Goal: Task Accomplishment & Management: Complete application form

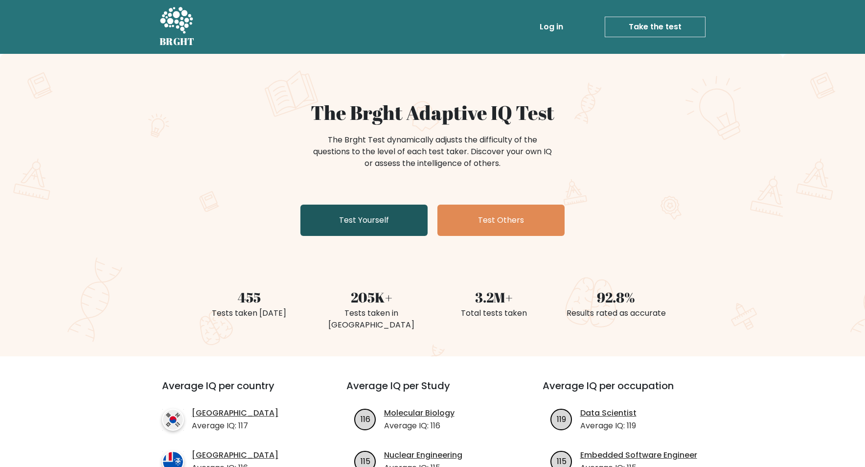
click at [399, 218] on link "Test Yourself" at bounding box center [363, 219] width 127 height 31
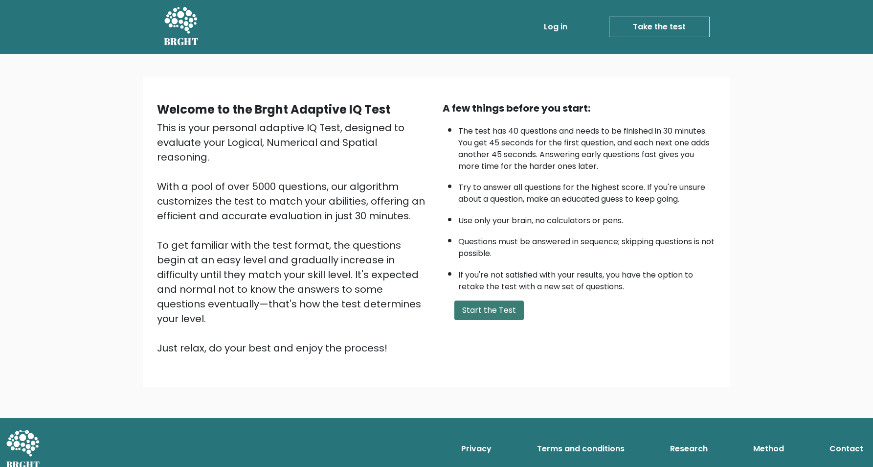
click at [498, 320] on button "Start the Test" at bounding box center [488, 310] width 69 height 20
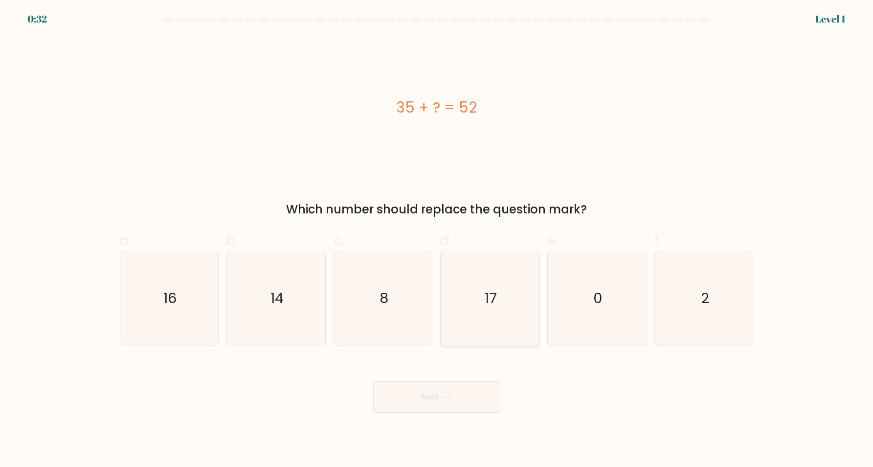
click at [483, 295] on icon "17" at bounding box center [490, 298] width 94 height 94
click at [437, 240] on input "d. 17" at bounding box center [437, 236] width 0 height 6
radio input "true"
click at [447, 401] on button "Next" at bounding box center [436, 396] width 127 height 31
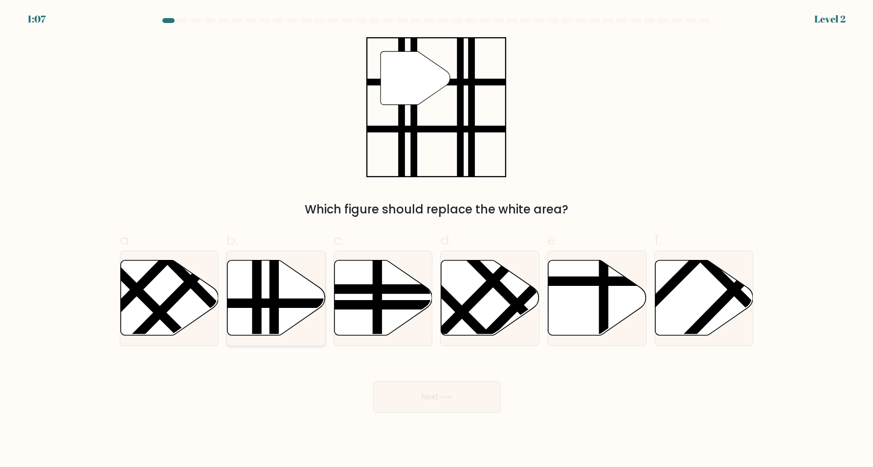
click at [257, 304] on line at bounding box center [257, 339] width 0 height 198
click at [437, 240] on input "b." at bounding box center [437, 236] width 0 height 6
radio input "true"
click at [459, 394] on button "Next" at bounding box center [436, 396] width 127 height 31
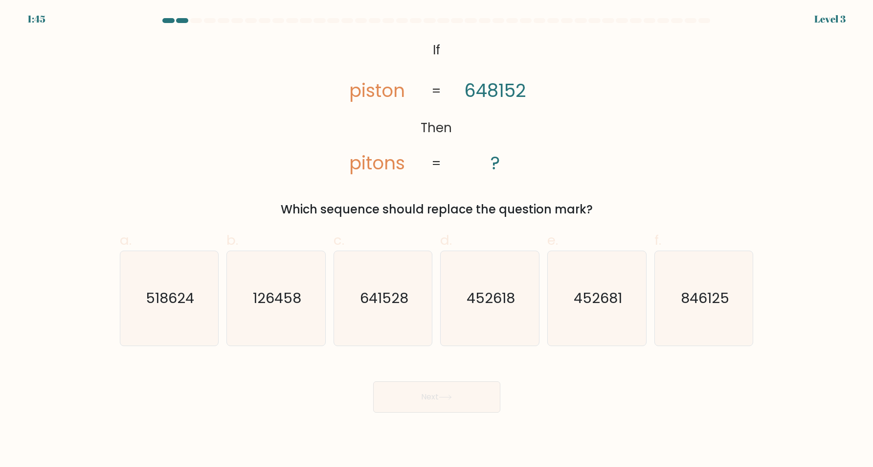
drag, startPoint x: 418, startPoint y: 42, endPoint x: 526, endPoint y: 173, distance: 169.5
click at [522, 167] on icon "@import url('https://fonts.googleapis.com/css?family=Abril+Fatface:400,100,100i…" at bounding box center [436, 107] width 227 height 140
drag, startPoint x: 444, startPoint y: 166, endPoint x: 375, endPoint y: 134, distance: 75.9
click at [375, 134] on icon "@import url('https://fonts.googleapis.com/css?family=Abril+Fatface:400,100,100i…" at bounding box center [436, 107] width 227 height 140
click at [403, 87] on tspan "piston" at bounding box center [378, 90] width 56 height 25
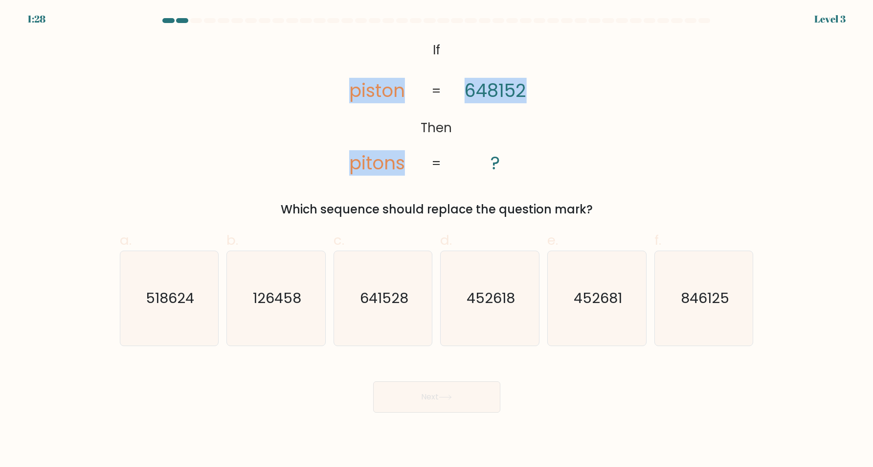
drag, startPoint x: 425, startPoint y: 90, endPoint x: 525, endPoint y: 91, distance: 99.8
click at [525, 91] on icon "@import url('https://fonts.googleapis.com/css?family=Abril+Fatface:400,100,100i…" at bounding box center [436, 107] width 227 height 140
copy icon "piston pitons 648152"
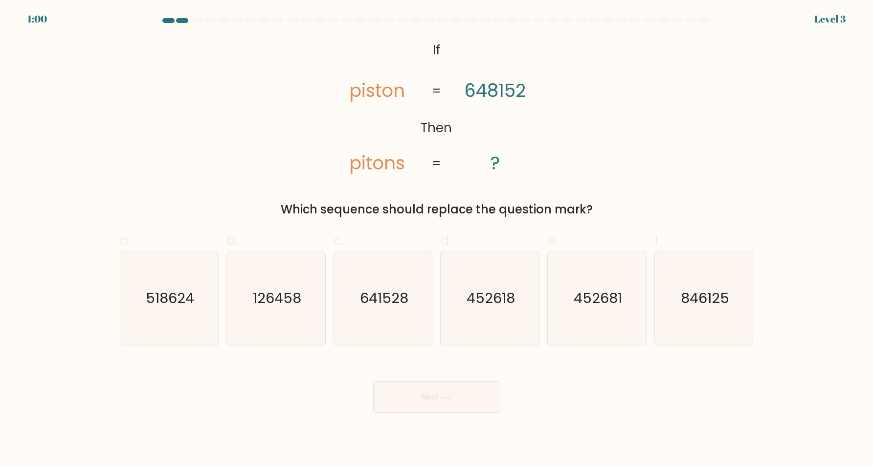
click at [275, 374] on div "Next" at bounding box center [437, 385] width 646 height 55
click at [393, 299] on text "641528" at bounding box center [384, 298] width 48 height 20
click at [437, 240] on input "c. 641528" at bounding box center [437, 236] width 0 height 6
radio input "true"
click at [446, 402] on button "Next" at bounding box center [436, 396] width 127 height 31
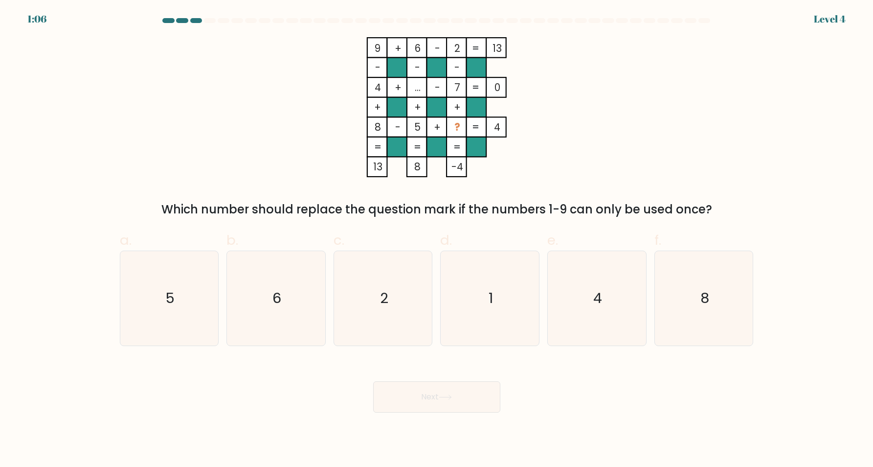
drag, startPoint x: 373, startPoint y: 46, endPoint x: 501, endPoint y: 117, distance: 146.7
click at [499, 117] on icon "9 + 6 - 2 13 - - - 4 + ... - 7 0 + + + 8 - 5 + ? = 4 = = = = 13 8 -4 =" at bounding box center [436, 107] width 293 height 140
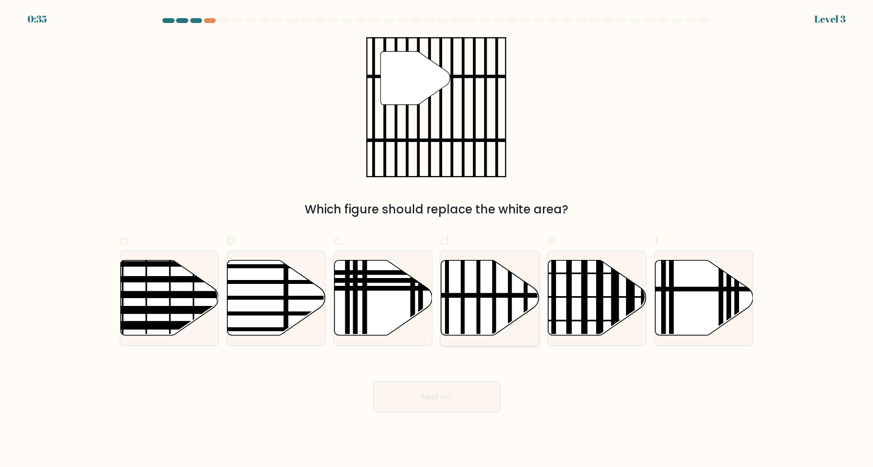
click at [482, 289] on icon at bounding box center [490, 297] width 98 height 75
click at [437, 240] on input "d." at bounding box center [437, 236] width 0 height 6
radio input "true"
click at [477, 392] on button "Next" at bounding box center [436, 396] width 127 height 31
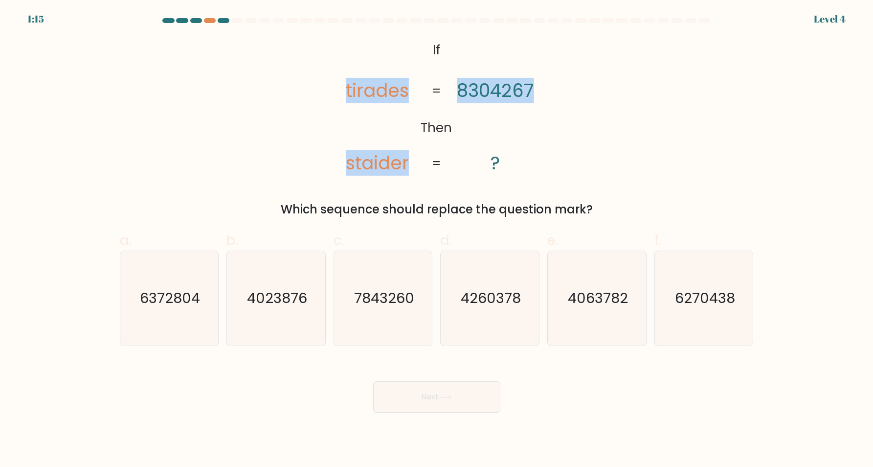
drag, startPoint x: 346, startPoint y: 89, endPoint x: 543, endPoint y: 101, distance: 197.5
click at [533, 87] on icon "@import url('https://fonts.googleapis.com/css?family=Abril+Fatface:400,100,100i…" at bounding box center [436, 107] width 227 height 140
copy icon "tirades staider 8304267"
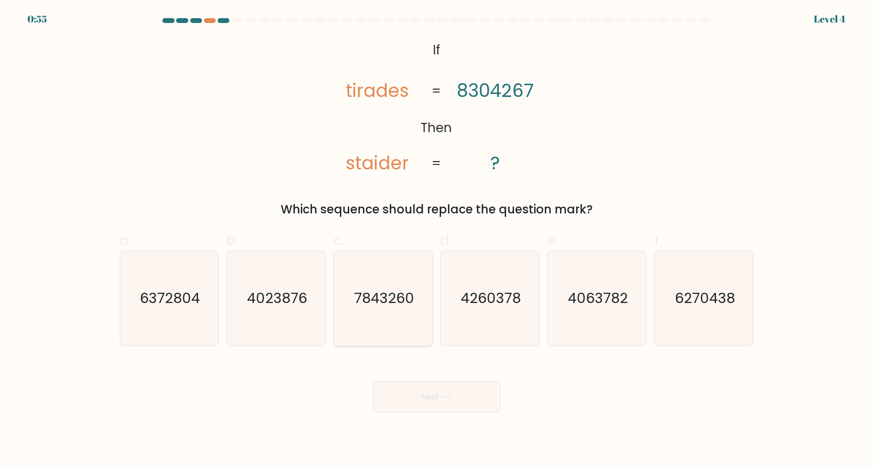
click at [358, 300] on text "7843260" at bounding box center [384, 298] width 60 height 20
click at [437, 240] on input "c. 7843260" at bounding box center [437, 236] width 0 height 6
radio input "true"
click at [459, 401] on button "Next" at bounding box center [436, 396] width 127 height 31
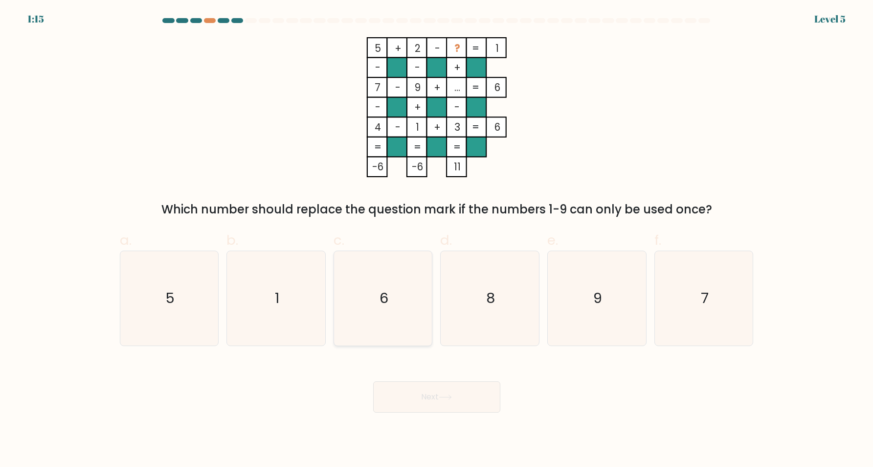
click at [406, 298] on icon "6" at bounding box center [383, 298] width 94 height 94
click at [437, 240] on input "c. 6" at bounding box center [437, 236] width 0 height 6
radio input "true"
click at [430, 396] on button "Next" at bounding box center [436, 396] width 127 height 31
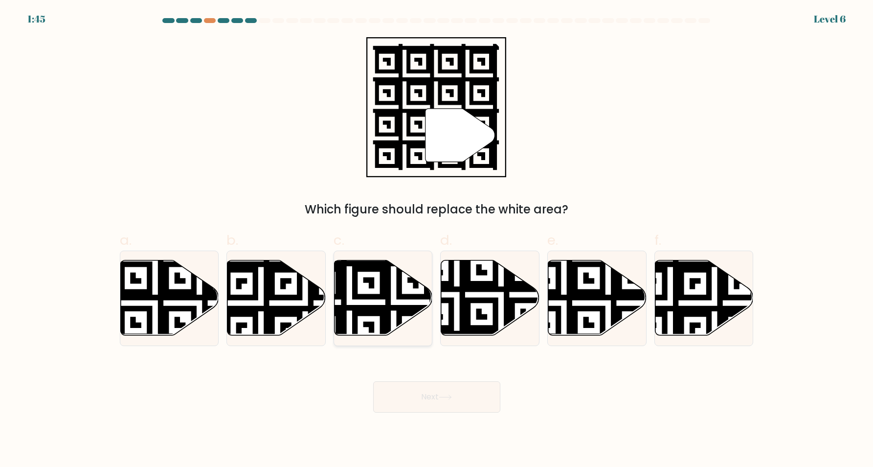
click at [381, 308] on icon at bounding box center [349, 257] width 178 height 178
click at [437, 240] on input "c." at bounding box center [437, 236] width 0 height 6
radio input "true"
click at [420, 408] on button "Next" at bounding box center [436, 396] width 127 height 31
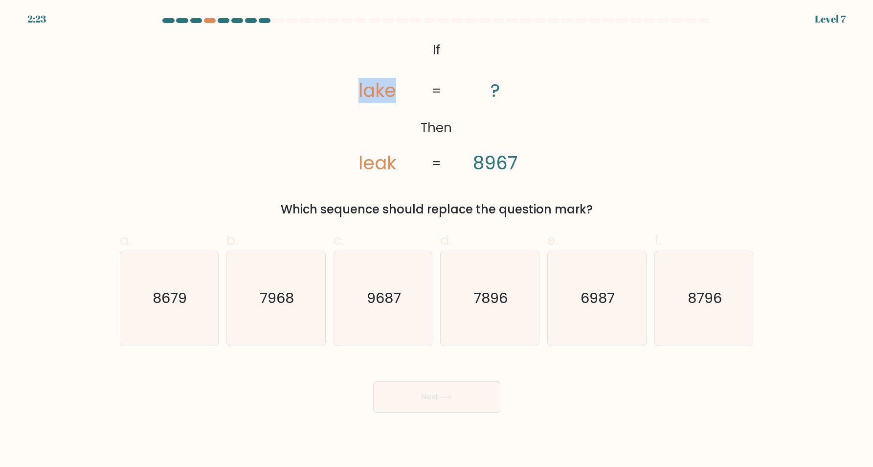
drag, startPoint x: 353, startPoint y: 90, endPoint x: 523, endPoint y: 168, distance: 186.5
click at [523, 168] on icon "@import url('https://fonts.googleapis.com/css?family=Abril+Fatface:400,100,100i…" at bounding box center [436, 107] width 227 height 140
click at [531, 173] on icon "@import url('https://fonts.googleapis.com/css?family=Abril+Fatface:400,100,100i…" at bounding box center [436, 107] width 227 height 140
drag, startPoint x: 476, startPoint y: 163, endPoint x: 509, endPoint y: 153, distance: 34.3
click at [518, 162] on icon "@import url('https://fonts.googleapis.com/css?family=Abril+Fatface:400,100,100i…" at bounding box center [436, 107] width 227 height 140
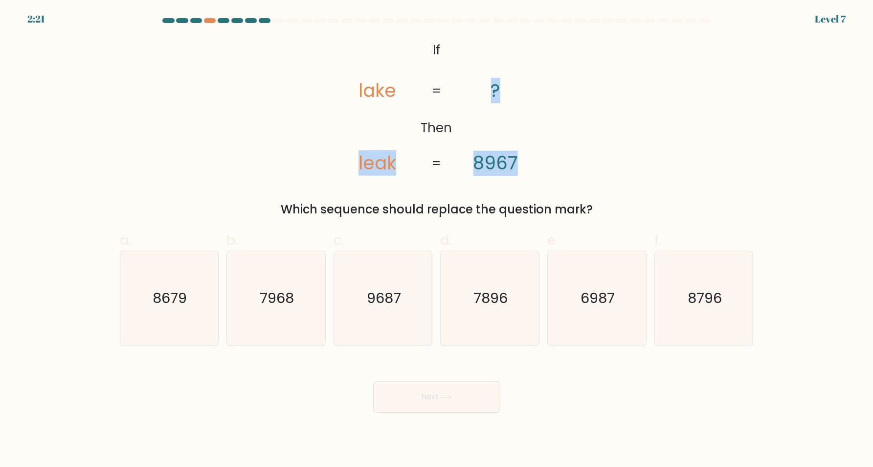
copy icon "leak ? 8967"
click at [166, 291] on text "8679" at bounding box center [170, 298] width 34 height 20
click at [437, 240] on input "a. 8679" at bounding box center [437, 236] width 0 height 6
radio input "true"
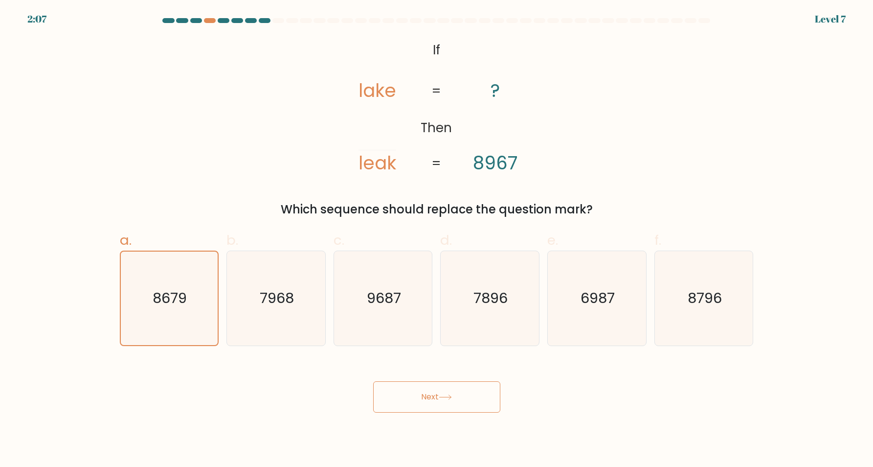
click at [436, 391] on button "Next" at bounding box center [436, 396] width 127 height 31
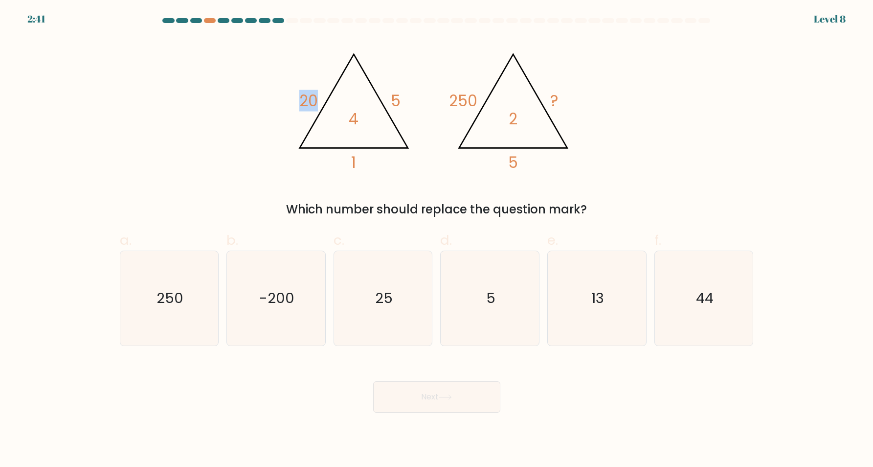
drag, startPoint x: 294, startPoint y: 98, endPoint x: 384, endPoint y: 127, distance: 95.0
click at [384, 127] on icon "@import url('https://fonts.googleapis.com/css?family=Abril+Fatface:400,100,100i…" at bounding box center [436, 107] width 293 height 140
click at [764, 176] on form at bounding box center [436, 215] width 873 height 394
click at [200, 307] on icon "250" at bounding box center [169, 298] width 94 height 94
click at [437, 240] on input "a. 250" at bounding box center [437, 236] width 0 height 6
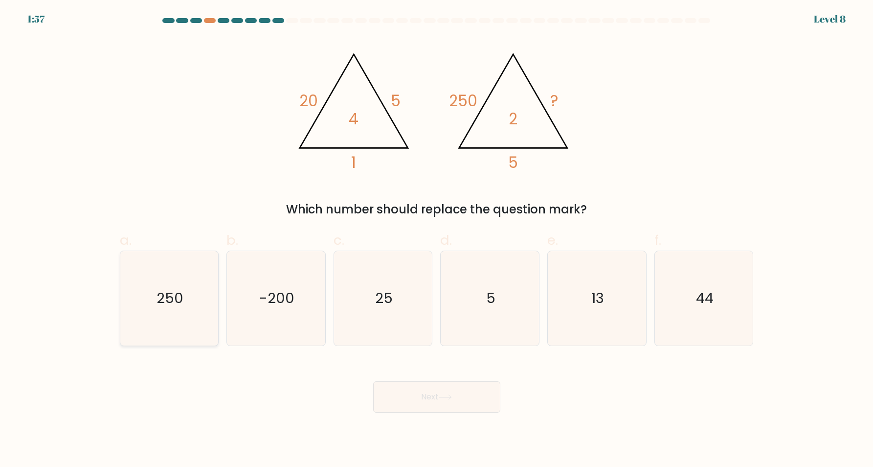
radio input "true"
click at [416, 395] on button "Next" at bounding box center [436, 396] width 127 height 31
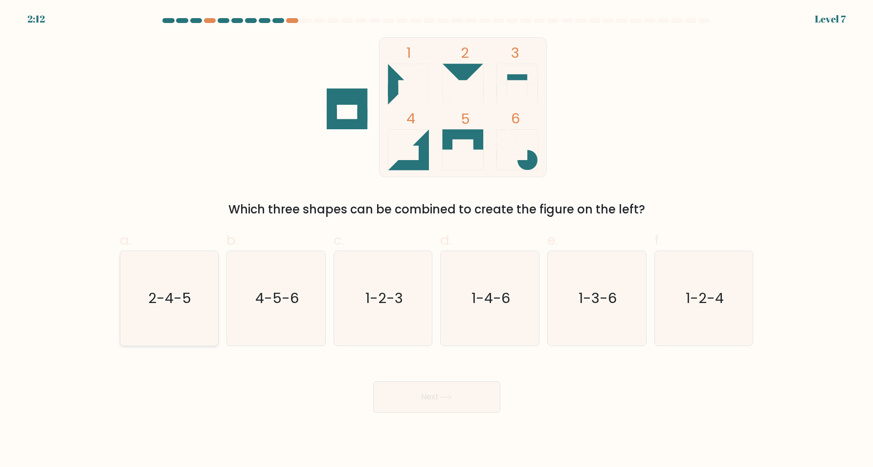
click at [162, 301] on text "2-4-5" at bounding box center [170, 298] width 43 height 20
click at [437, 240] on input "a. 2-4-5" at bounding box center [437, 236] width 0 height 6
radio input "true"
click at [419, 403] on button "Next" at bounding box center [436, 396] width 127 height 31
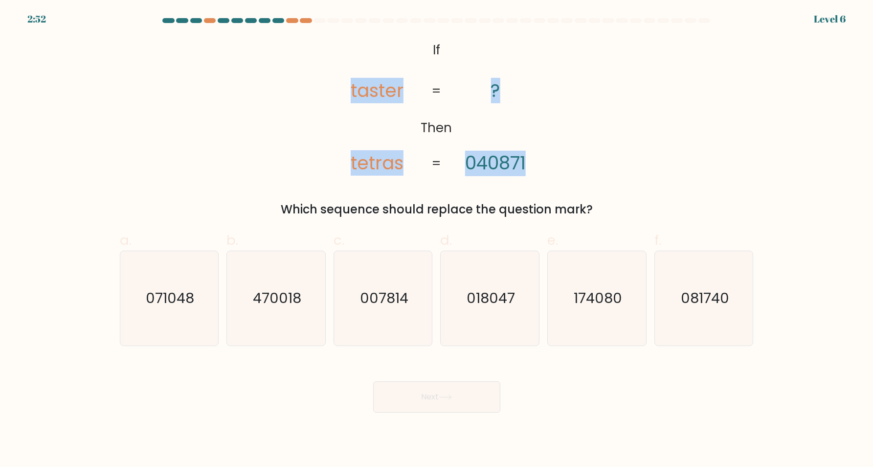
drag, startPoint x: 350, startPoint y: 162, endPoint x: 526, endPoint y: 163, distance: 175.6
click at [526, 163] on icon "@import url('https://fonts.googleapis.com/css?family=Abril+Fatface:400,100,100i…" at bounding box center [436, 107] width 227 height 140
copy icon "taster tetras ? 040871"
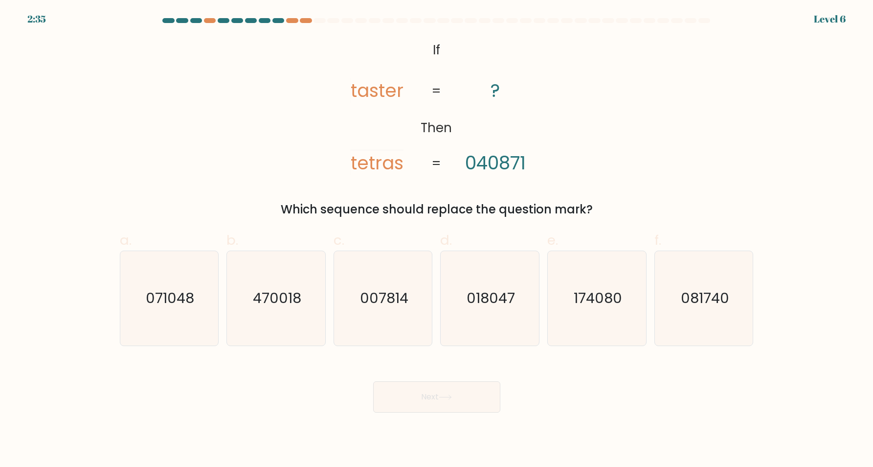
click at [260, 396] on div "Next" at bounding box center [437, 385] width 646 height 55
click at [701, 296] on text "081740" at bounding box center [705, 298] width 48 height 20
click at [437, 240] on input "f. 081740" at bounding box center [437, 236] width 0 height 6
radio input "true"
click at [465, 411] on button "Next" at bounding box center [436, 396] width 127 height 31
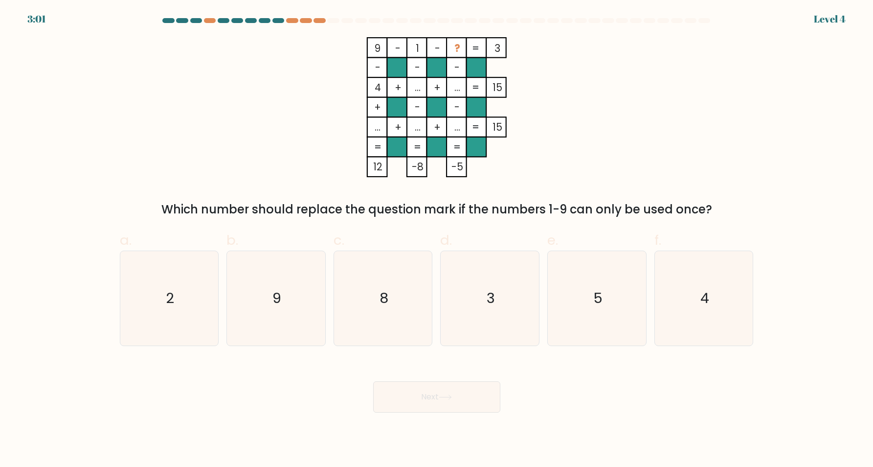
click at [437, 284] on div "d. 3" at bounding box center [489, 287] width 107 height 115
click at [499, 330] on icon "3" at bounding box center [490, 298] width 94 height 94
click at [437, 240] on input "d. 3" at bounding box center [437, 236] width 0 height 6
radio input "true"
click at [431, 398] on button "Next" at bounding box center [436, 396] width 127 height 31
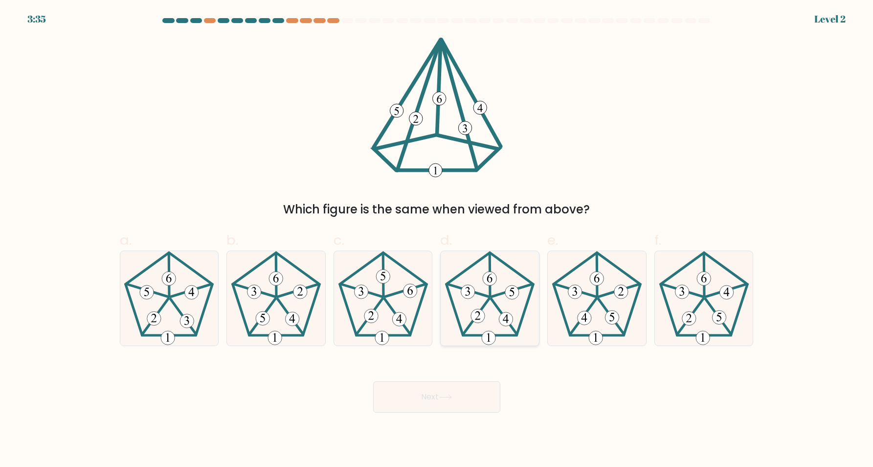
click at [516, 307] on icon at bounding box center [490, 298] width 94 height 94
click at [437, 240] on input "d." at bounding box center [437, 236] width 0 height 6
radio input "true"
click at [473, 393] on button "Next" at bounding box center [436, 396] width 127 height 31
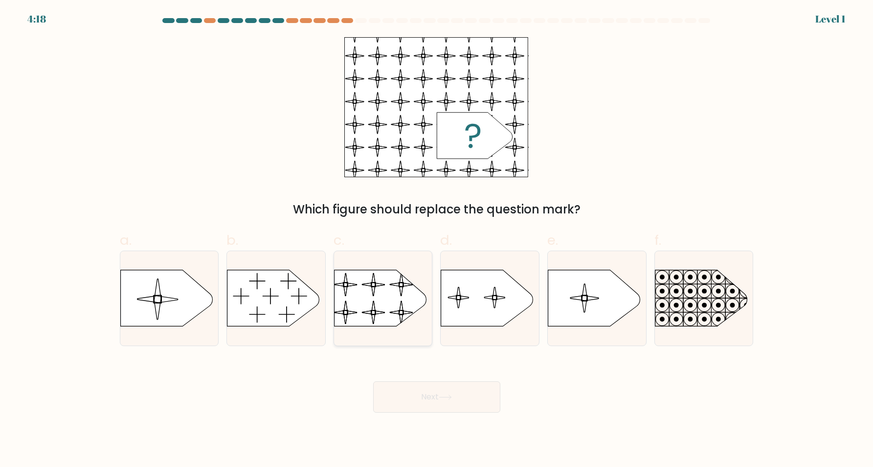
click at [371, 302] on rect at bounding box center [333, 263] width 225 height 171
click at [437, 240] on input "c." at bounding box center [437, 236] width 0 height 6
radio input "true"
drag, startPoint x: 443, startPoint y: 393, endPoint x: 502, endPoint y: 407, distance: 60.7
click at [444, 393] on button "Next" at bounding box center [436, 396] width 127 height 31
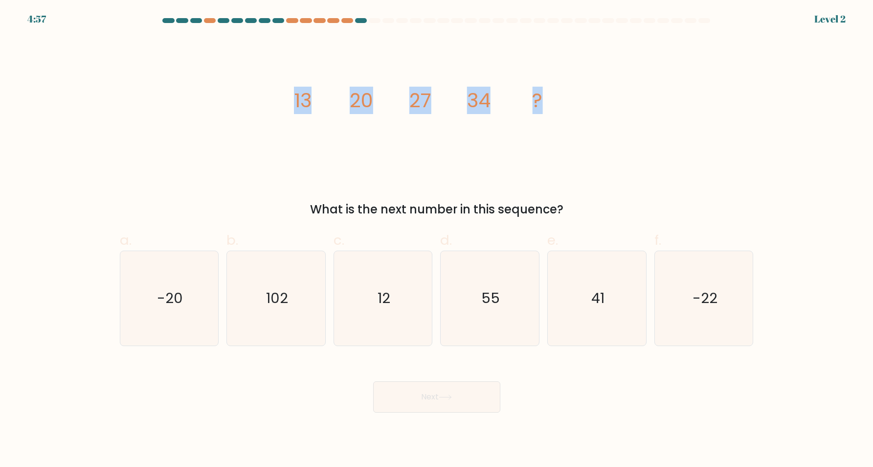
drag, startPoint x: 370, startPoint y: 106, endPoint x: 542, endPoint y: 103, distance: 172.2
click at [542, 103] on icon "image/svg+xml 13 20 27 34 ?" at bounding box center [436, 107] width 293 height 140
copy icon "image/svg+xml 13 20 27 34 ?"
click at [254, 368] on div "Next" at bounding box center [437, 385] width 646 height 55
click at [663, 336] on icon "-22" at bounding box center [704, 298] width 94 height 94
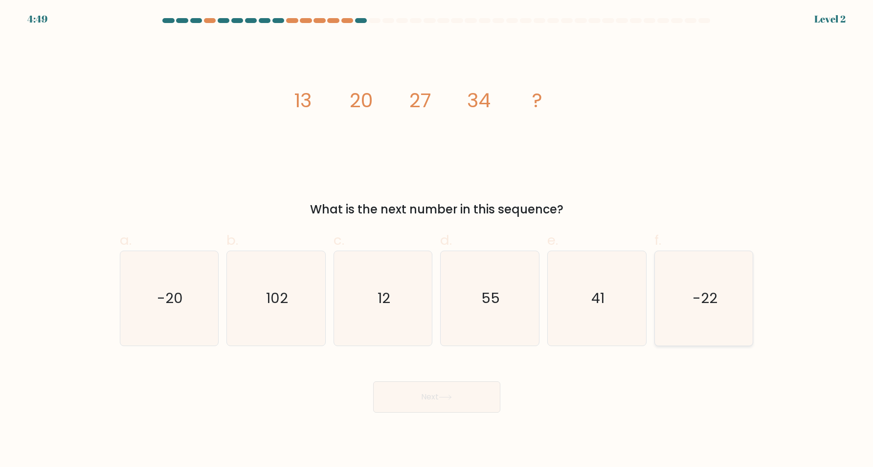
click at [437, 240] on input "f. -22" at bounding box center [437, 236] width 0 height 6
radio input "true"
click at [609, 322] on icon "41" at bounding box center [597, 298] width 94 height 94
click at [437, 240] on input "e. 41" at bounding box center [437, 236] width 0 height 6
radio input "true"
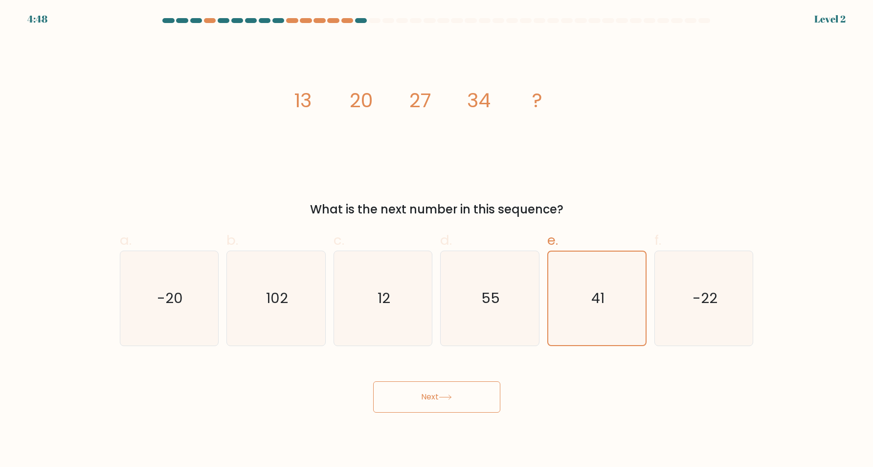
click at [463, 420] on body "4:48 Level 2" at bounding box center [436, 233] width 873 height 467
click at [463, 404] on button "Next" at bounding box center [436, 396] width 127 height 31
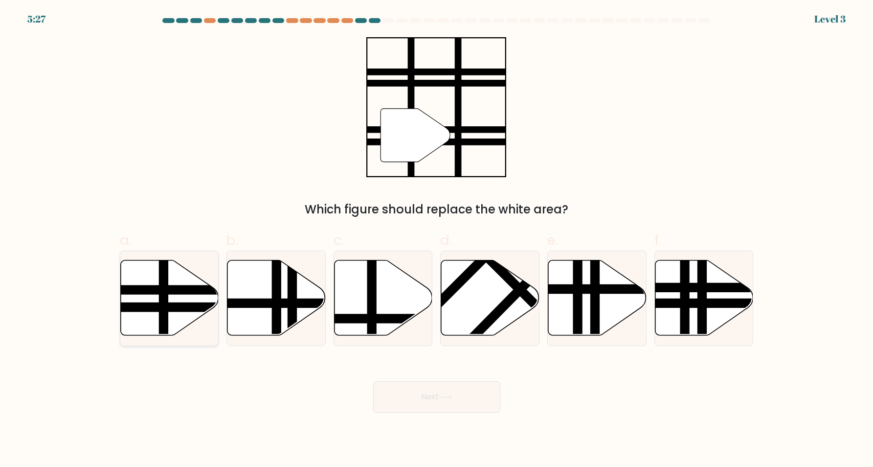
click at [159, 299] on icon at bounding box center [169, 297] width 98 height 75
click at [437, 240] on input "a." at bounding box center [437, 236] width 0 height 6
radio input "true"
click at [403, 400] on button "Next" at bounding box center [436, 396] width 127 height 31
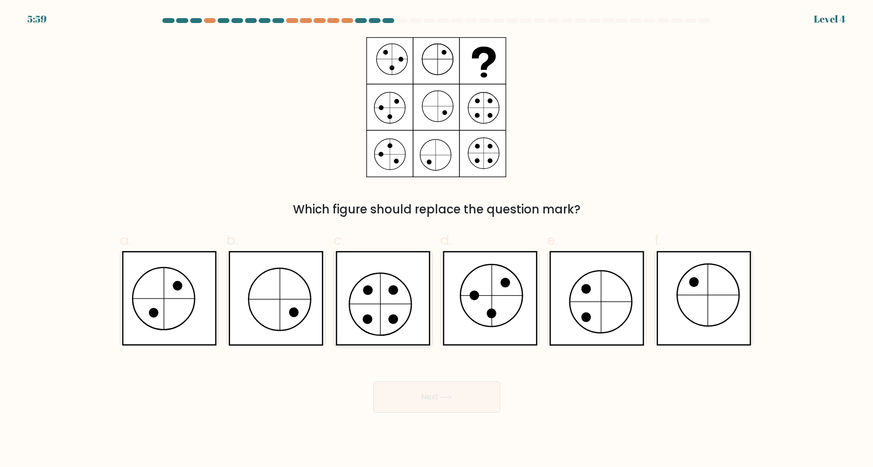
click at [387, 312] on icon at bounding box center [383, 298] width 95 height 94
click at [437, 240] on input "c." at bounding box center [437, 236] width 0 height 6
radio input "true"
click at [439, 396] on button "Next" at bounding box center [436, 396] width 127 height 31
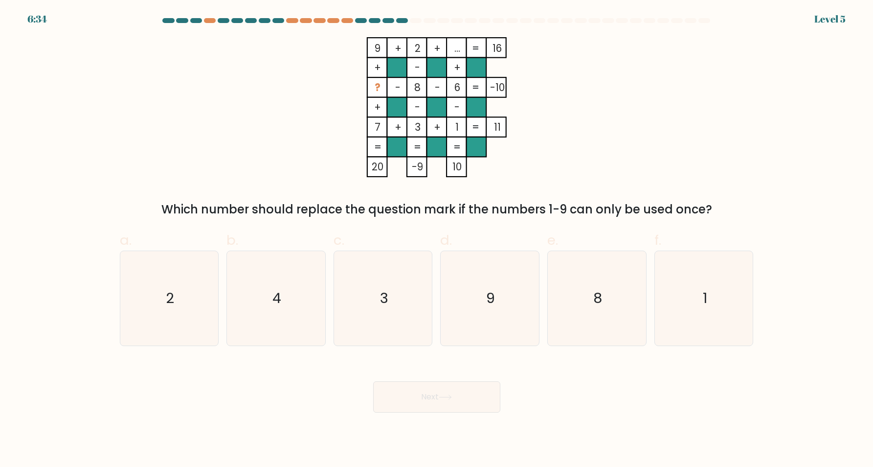
drag, startPoint x: 414, startPoint y: 87, endPoint x: 495, endPoint y: 86, distance: 81.2
click at [495, 86] on icon "9 + 2 + ... 16 + - + ? - 8 - 6 -10 + - - 7 + 3 + 1 = 11 = = = = 20 -9 10 =" at bounding box center [436, 107] width 293 height 140
drag, startPoint x: 375, startPoint y: 90, endPoint x: 501, endPoint y: 86, distance: 126.7
click at [501, 86] on icon "9 + 2 + ... 16 + - + ? - 8 - 6 -10 + - - 7 + 3 + 1 = 11 = = = = 20 -9 10 =" at bounding box center [436, 107] width 293 height 140
copy icon "? - 8 - 6 -10"
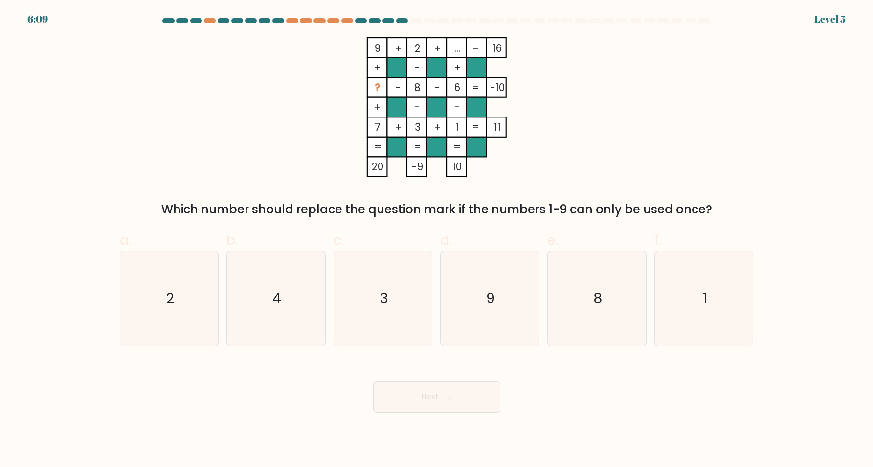
drag, startPoint x: 270, startPoint y: 406, endPoint x: 270, endPoint y: 388, distance: 18.1
click at [270, 404] on div "Next" at bounding box center [437, 385] width 646 height 55
click at [265, 313] on icon "4" at bounding box center [276, 298] width 94 height 94
click at [437, 240] on input "b. 4" at bounding box center [437, 236] width 0 height 6
radio input "true"
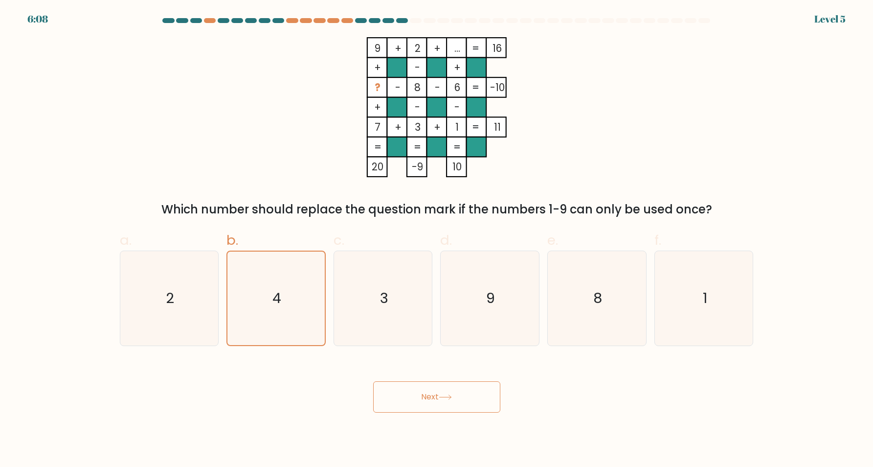
click at [479, 406] on button "Next" at bounding box center [436, 396] width 127 height 31
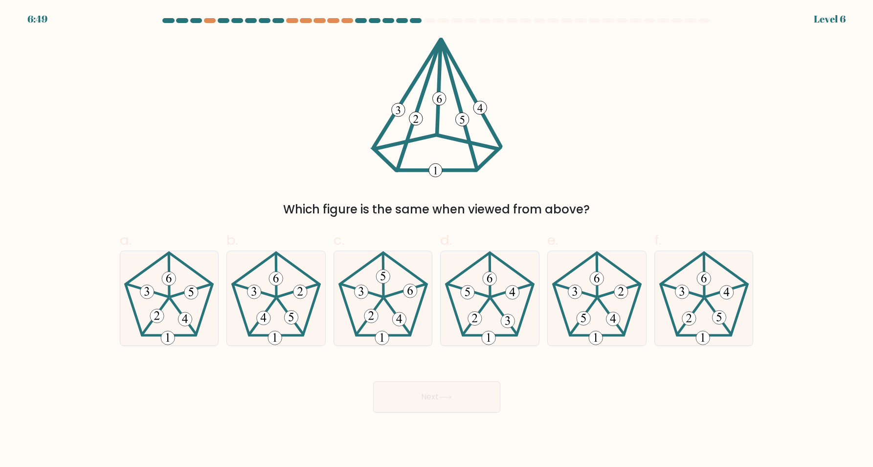
drag, startPoint x: 381, startPoint y: 73, endPoint x: 515, endPoint y: 154, distance: 156.9
click at [515, 154] on div "Which figure is the same when viewed from above?" at bounding box center [437, 127] width 646 height 181
click at [509, 286] on icon at bounding box center [490, 298] width 94 height 94
click at [437, 240] on input "d." at bounding box center [437, 236] width 0 height 6
radio input "true"
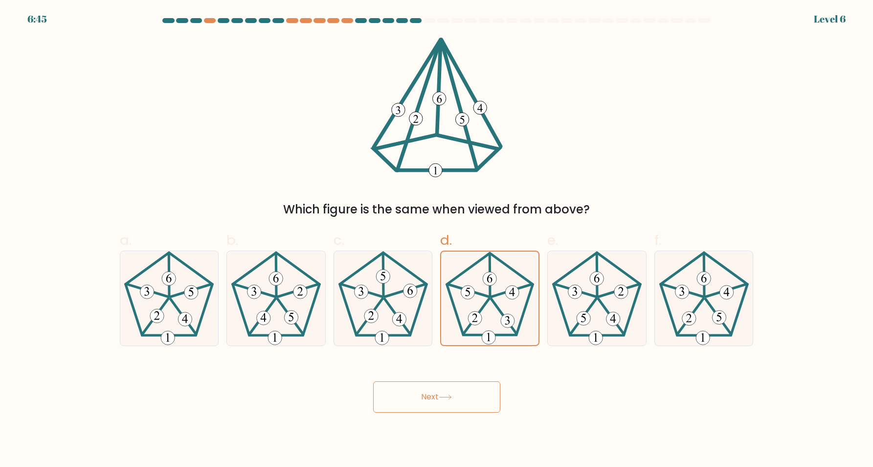
click at [474, 395] on button "Next" at bounding box center [436, 396] width 127 height 31
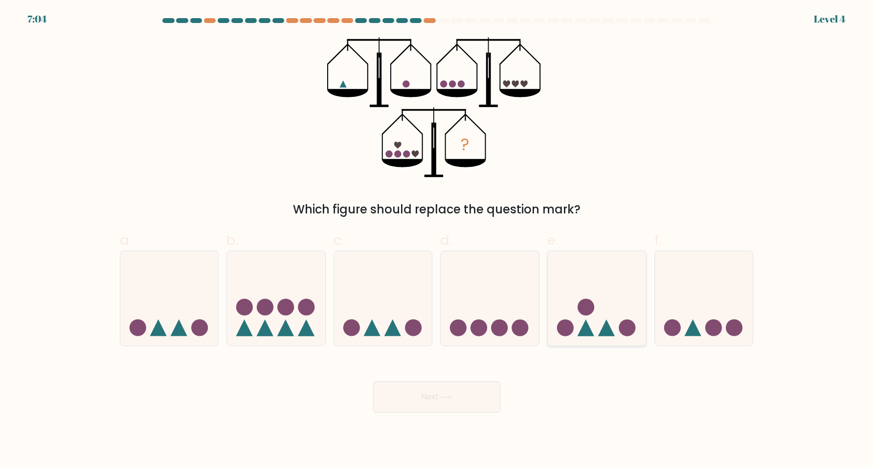
click at [614, 324] on icon at bounding box center [597, 297] width 98 height 81
click at [437, 240] on input "e." at bounding box center [437, 236] width 0 height 6
radio input "true"
click at [464, 399] on button "Next" at bounding box center [436, 396] width 127 height 31
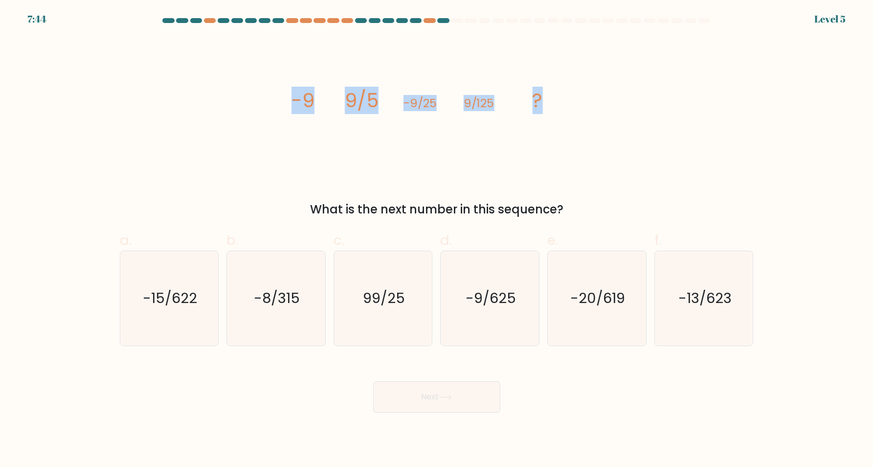
drag, startPoint x: 282, startPoint y: 95, endPoint x: 570, endPoint y: 108, distance: 287.9
click at [539, 102] on div "image/svg+xml -9 9/5 -9/25 9/125 ? What is the next number in this sequence?" at bounding box center [437, 127] width 646 height 181
copy icon "image/svg+xml -9 9/5 -9/25 9/125 ?"
click at [237, 416] on body "7:34 Level 5" at bounding box center [436, 233] width 873 height 467
click at [299, 422] on body "7:30 Level 5" at bounding box center [436, 233] width 873 height 467
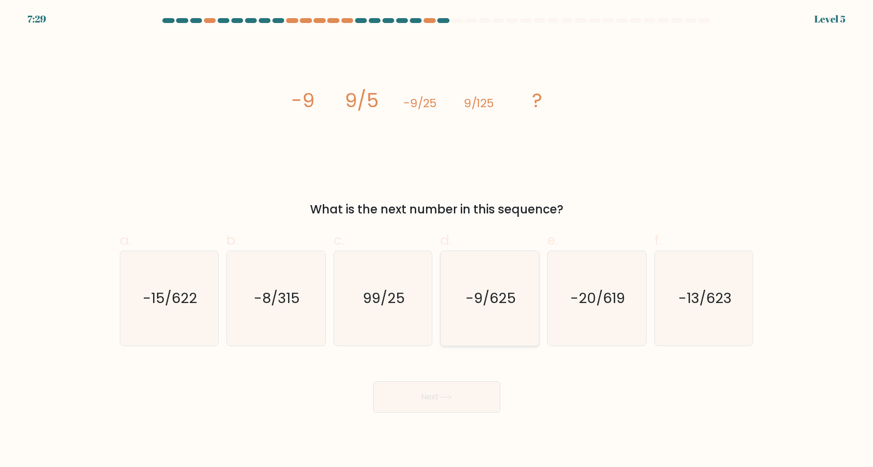
click at [487, 307] on icon "-9/625" at bounding box center [490, 298] width 94 height 94
click at [437, 240] on input "d. -9/625" at bounding box center [437, 236] width 0 height 6
radio input "true"
click at [462, 400] on button "Next" at bounding box center [436, 396] width 127 height 31
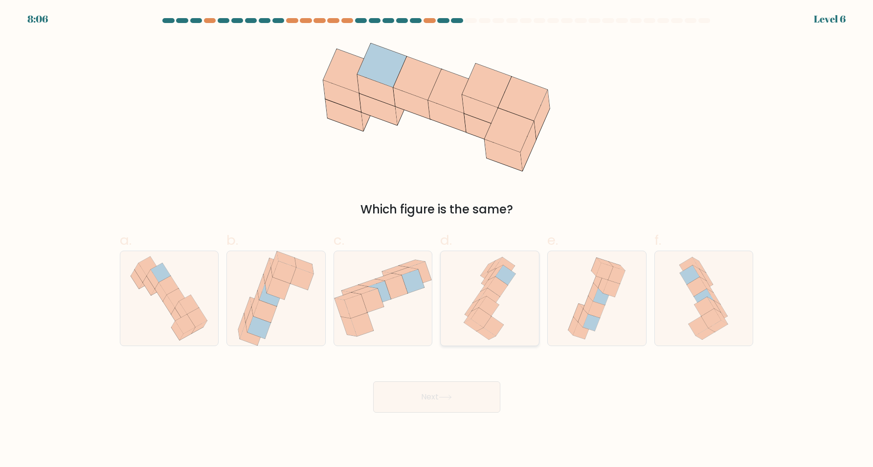
click at [478, 275] on icon at bounding box center [490, 298] width 60 height 94
click at [437, 240] on input "d." at bounding box center [437, 236] width 0 height 6
radio input "true"
click at [431, 384] on button "Next" at bounding box center [436, 396] width 127 height 31
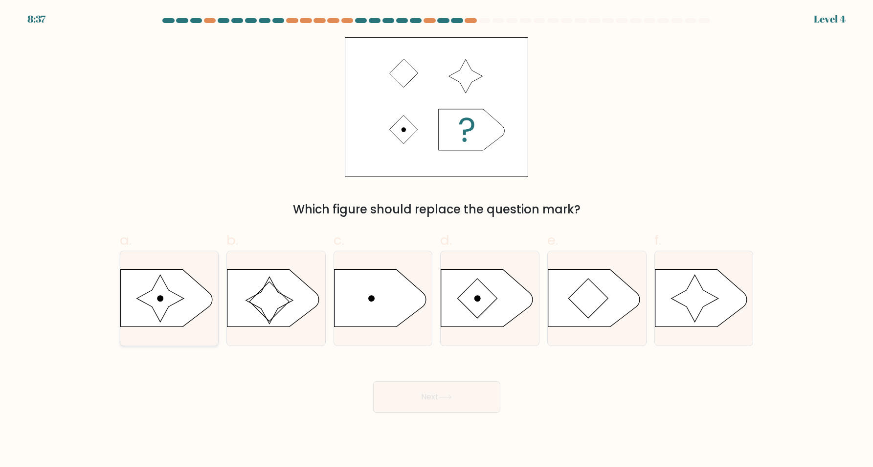
click at [173, 289] on icon at bounding box center [166, 297] width 92 height 57
click at [437, 240] on input "a." at bounding box center [437, 236] width 0 height 6
radio input "true"
click at [459, 397] on button "Next" at bounding box center [436, 396] width 127 height 31
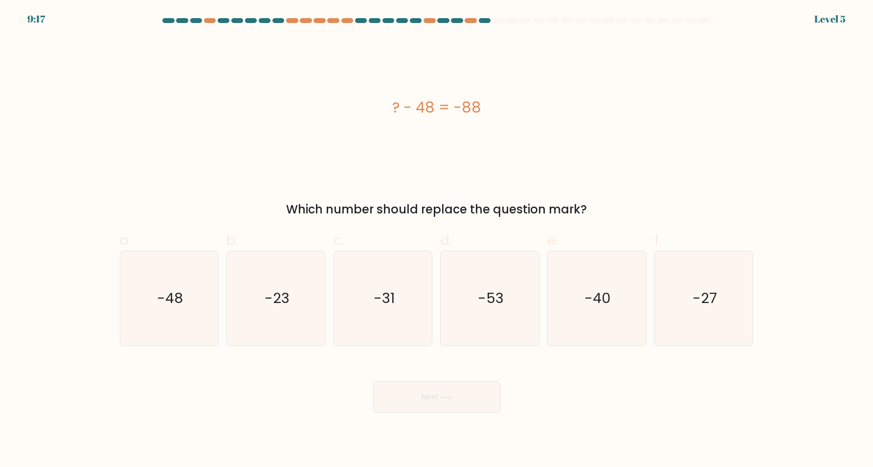
drag, startPoint x: 378, startPoint y: 102, endPoint x: 481, endPoint y: 97, distance: 102.8
click at [481, 97] on div "? - 48 = -88" at bounding box center [437, 107] width 634 height 22
copy div "? - 48 = -88"
drag, startPoint x: 212, startPoint y: 432, endPoint x: 563, endPoint y: 322, distance: 368.2
click at [213, 432] on body "9:11 Level 5 a." at bounding box center [436, 233] width 873 height 467
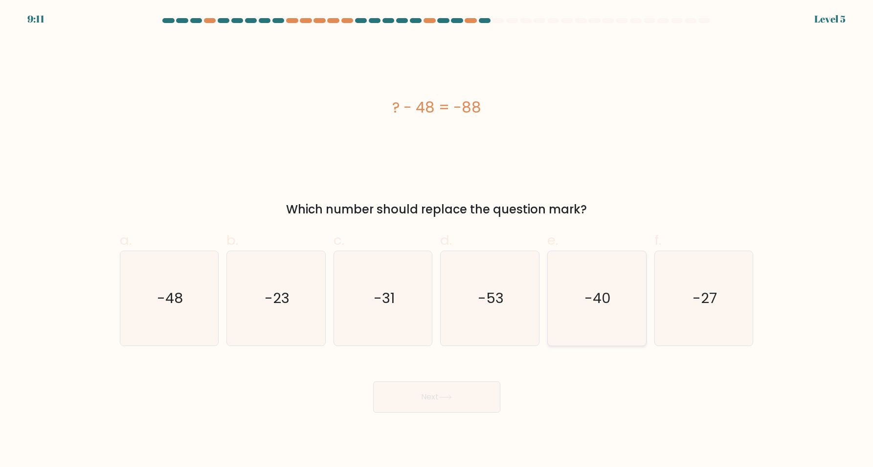
click at [601, 315] on icon "-40" at bounding box center [597, 298] width 94 height 94
click at [437, 240] on input "e. -40" at bounding box center [437, 236] width 0 height 6
radio input "true"
click at [435, 397] on button "Next" at bounding box center [436, 396] width 127 height 31
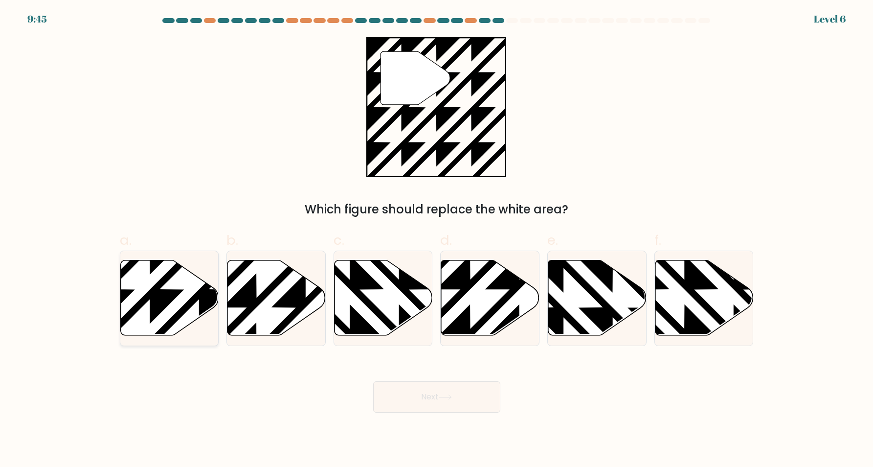
click at [161, 297] on icon at bounding box center [199, 339] width 198 height 198
click at [437, 240] on input "a." at bounding box center [437, 236] width 0 height 6
radio input "true"
click at [445, 393] on button "Next" at bounding box center [436, 396] width 127 height 31
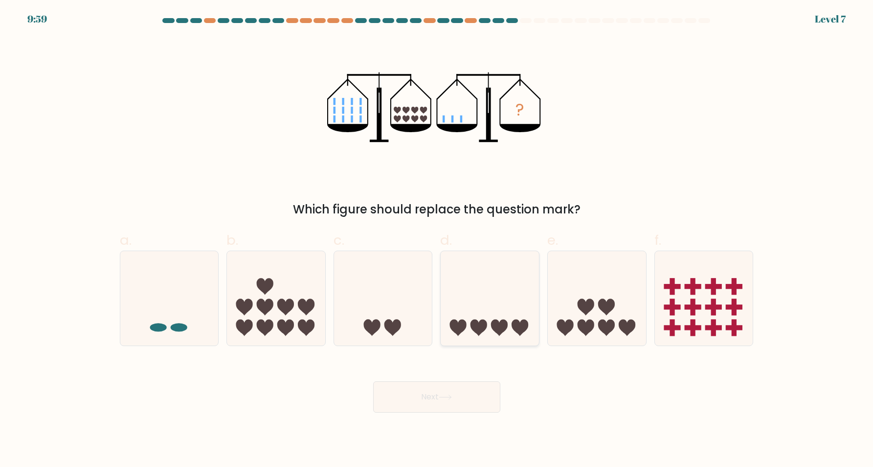
click at [493, 312] on icon at bounding box center [490, 297] width 98 height 81
click at [437, 240] on input "d." at bounding box center [437, 236] width 0 height 6
radio input "true"
click at [377, 307] on icon at bounding box center [383, 297] width 98 height 81
click at [437, 240] on input "c." at bounding box center [437, 236] width 0 height 6
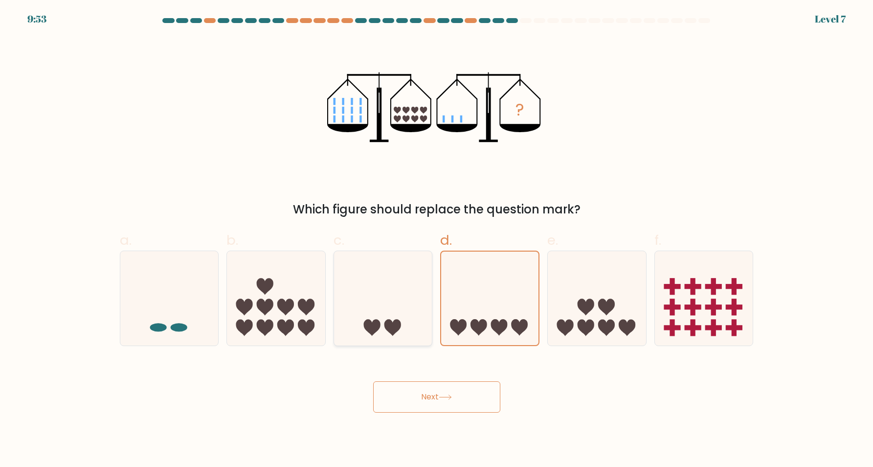
radio input "true"
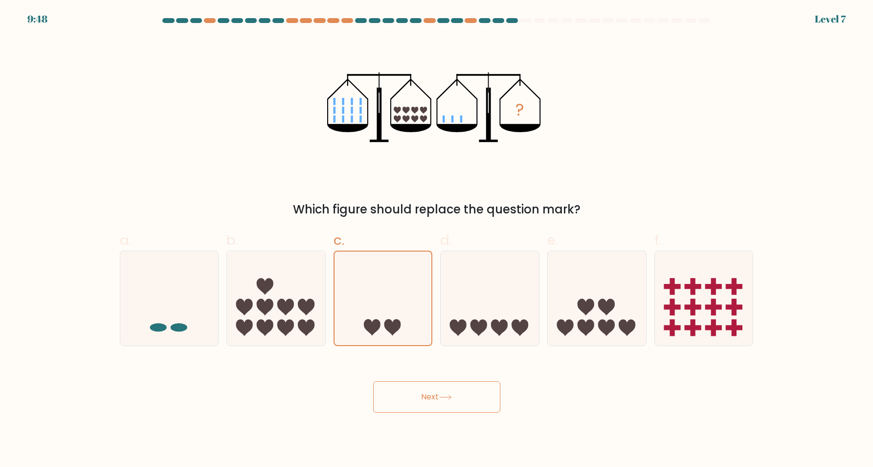
click at [455, 401] on button "Next" at bounding box center [436, 396] width 127 height 31
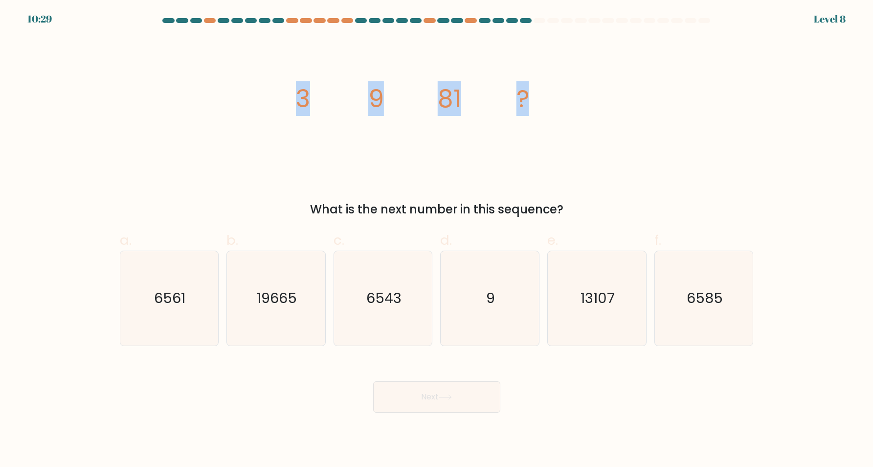
drag, startPoint x: 294, startPoint y: 98, endPoint x: 528, endPoint y: 100, distance: 233.8
click at [528, 100] on icon "image/svg+xml 3 9 81 ?" at bounding box center [436, 107] width 293 height 140
copy icon "image/svg+xml 3 9 81 ?"
click at [248, 384] on div "Next" at bounding box center [437, 385] width 646 height 55
click at [188, 297] on icon "6561" at bounding box center [169, 298] width 94 height 94
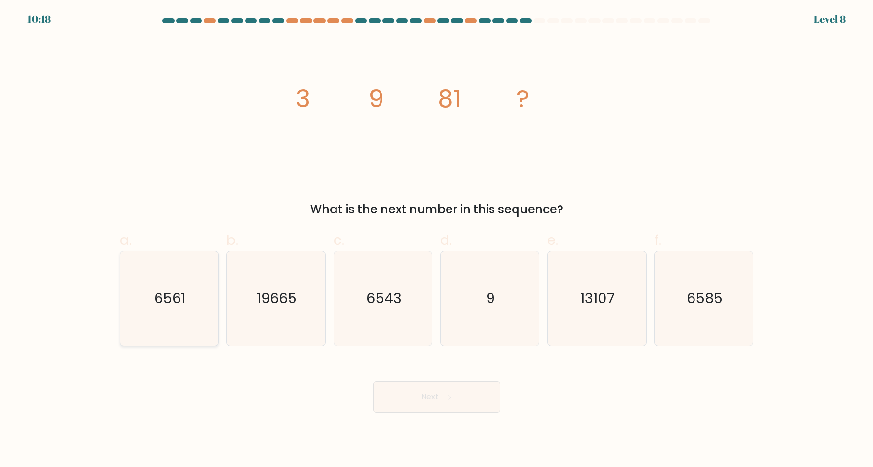
click at [437, 240] on input "a. 6561" at bounding box center [437, 236] width 0 height 6
radio input "true"
click at [459, 400] on button "Next" at bounding box center [436, 396] width 127 height 31
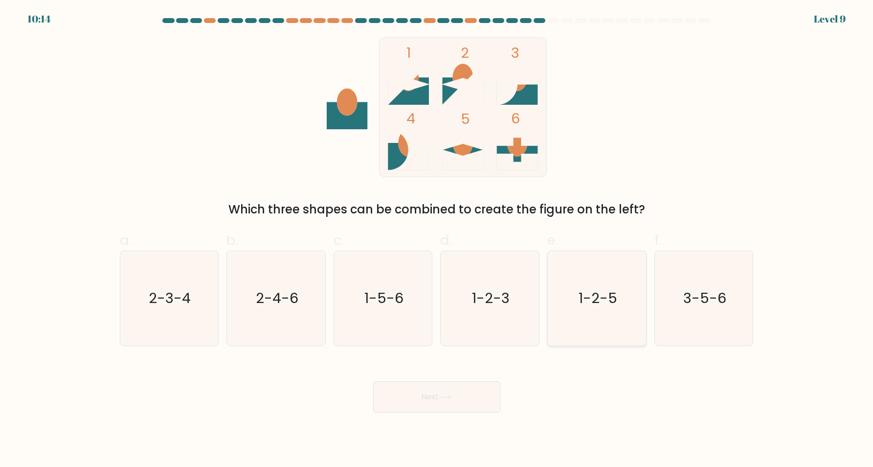
click at [581, 305] on icon "1-2-5" at bounding box center [597, 298] width 94 height 94
click at [437, 240] on input "e. 1-2-5" at bounding box center [437, 236] width 0 height 6
radio input "true"
click at [457, 415] on body "10:13 Level 9" at bounding box center [436, 233] width 873 height 467
click at [457, 403] on button "Next" at bounding box center [436, 396] width 127 height 31
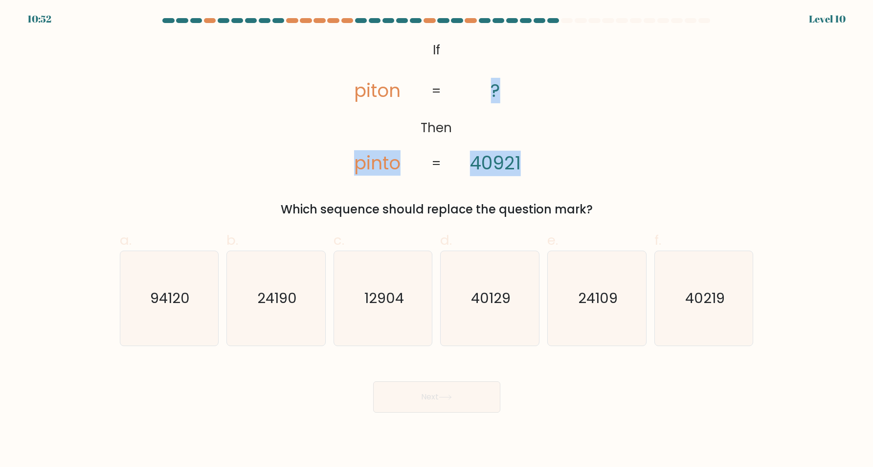
drag, startPoint x: 357, startPoint y: 169, endPoint x: 519, endPoint y: 164, distance: 162.0
click at [519, 164] on icon "@import url('https://fonts.googleapis.com/css?family=Abril+Fatface:400,100,100i…" at bounding box center [436, 107] width 227 height 140
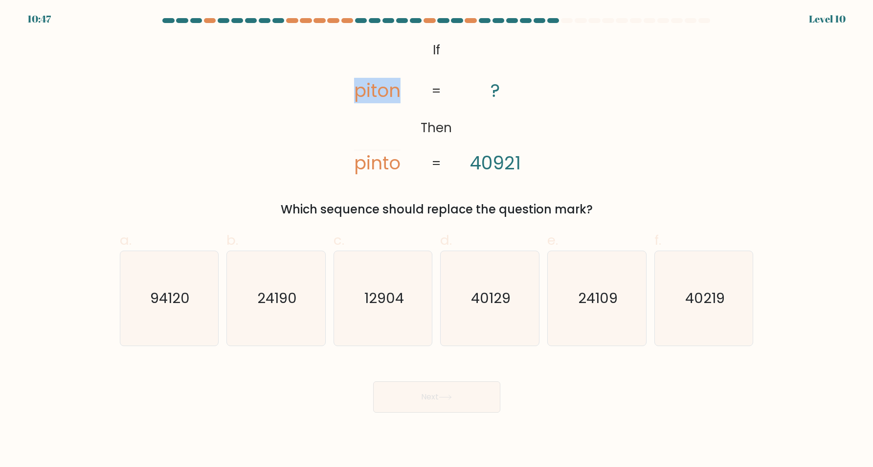
drag, startPoint x: 352, startPoint y: 97, endPoint x: 405, endPoint y: 97, distance: 52.8
click at [405, 97] on icon "@import url('https://fonts.googleapis.com/css?family=Abril+Fatface:400,100,100i…" at bounding box center [436, 107] width 227 height 140
copy tspan "piton"
click at [257, 402] on div "Next" at bounding box center [437, 385] width 646 height 55
click at [464, 293] on icon "40129" at bounding box center [490, 298] width 94 height 94
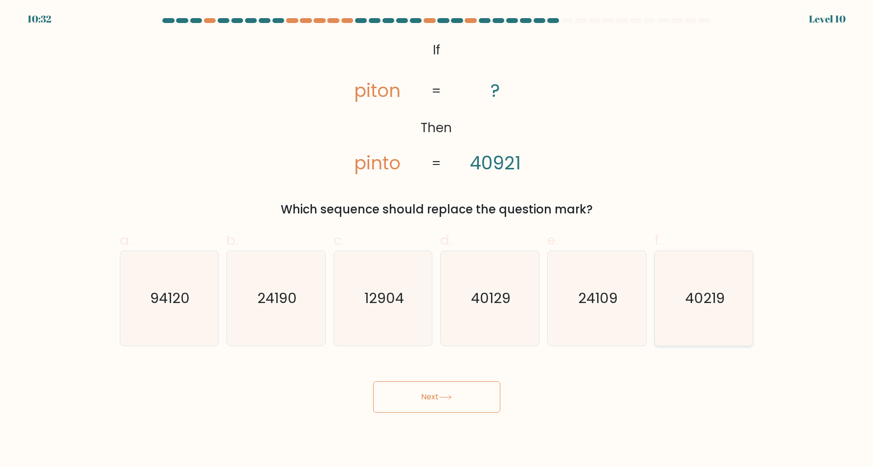
click at [692, 288] on text "40219" at bounding box center [705, 298] width 40 height 20
click at [437, 240] on input "f. 40219" at bounding box center [437, 236] width 0 height 6
radio input "true"
drag, startPoint x: 445, startPoint y: 425, endPoint x: 443, endPoint y: 419, distance: 5.6
click at [445, 423] on body "10:32 Level 10" at bounding box center [436, 233] width 873 height 467
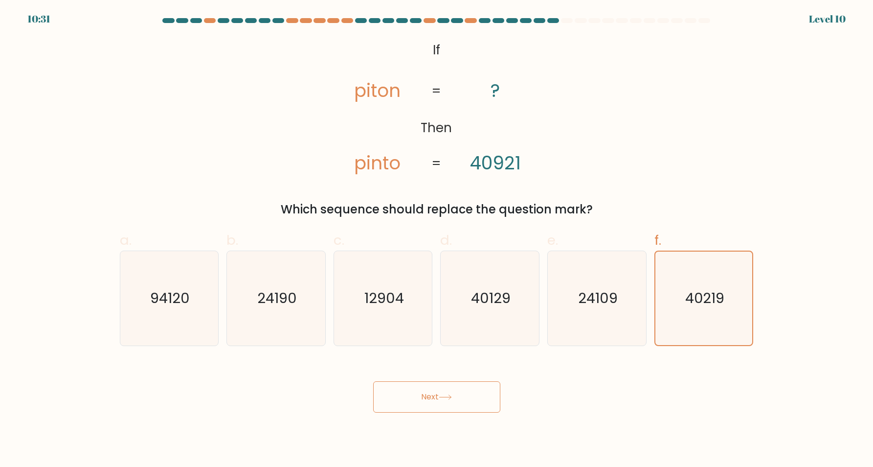
click at [440, 398] on button "Next" at bounding box center [436, 396] width 127 height 31
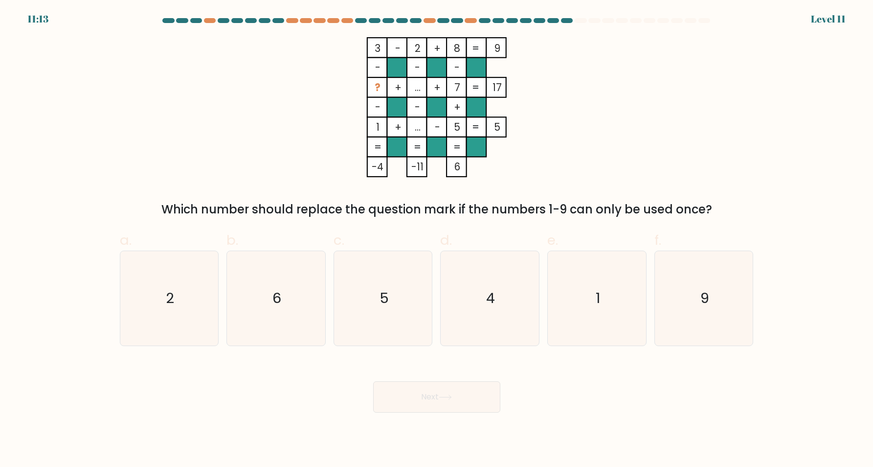
drag, startPoint x: 372, startPoint y: 89, endPoint x: 523, endPoint y: 91, distance: 150.7
click at [453, 85] on icon "3 - 2 + 8 9 - - - ? + ... + 7 17 - - + 1 + ... - 5 = 5 = = = = -4 -11 6 =" at bounding box center [436, 107] width 293 height 140
drag, startPoint x: 501, startPoint y: 90, endPoint x: 373, endPoint y: 88, distance: 128.2
click at [373, 88] on icon "3 - 2 + 8 9 - - - ? + ... + 7 17 - - + 1 + ... - 5 = 5 = = = = -4 -11 6 =" at bounding box center [436, 107] width 293 height 140
copy icon "? + ... + 7 17"
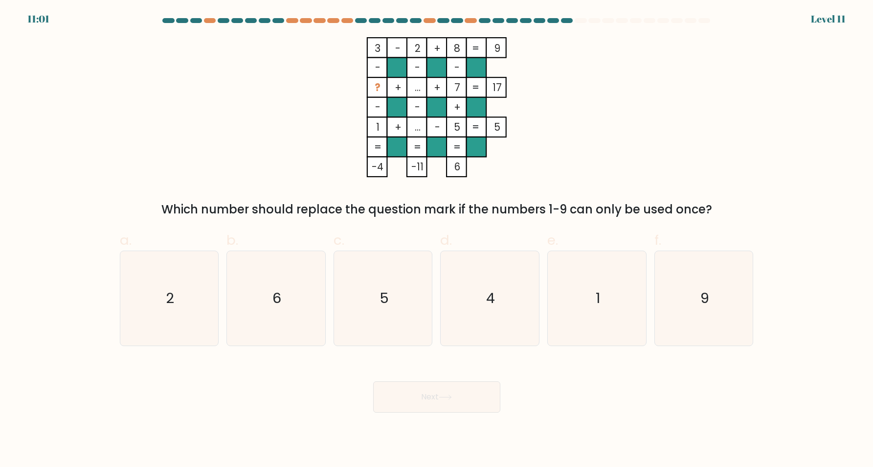
click at [298, 102] on icon "3 - 2 + 8 9 - - - ? + ... + 7 17 - - + 1 + ... - 5 = 5 = = = = -4 -11 6 =" at bounding box center [436, 107] width 293 height 140
click at [379, 363] on div "Next" at bounding box center [437, 385] width 646 height 55
click at [396, 283] on icon "5" at bounding box center [383, 298] width 94 height 94
click at [437, 240] on input "c. 5" at bounding box center [437, 236] width 0 height 6
radio input "true"
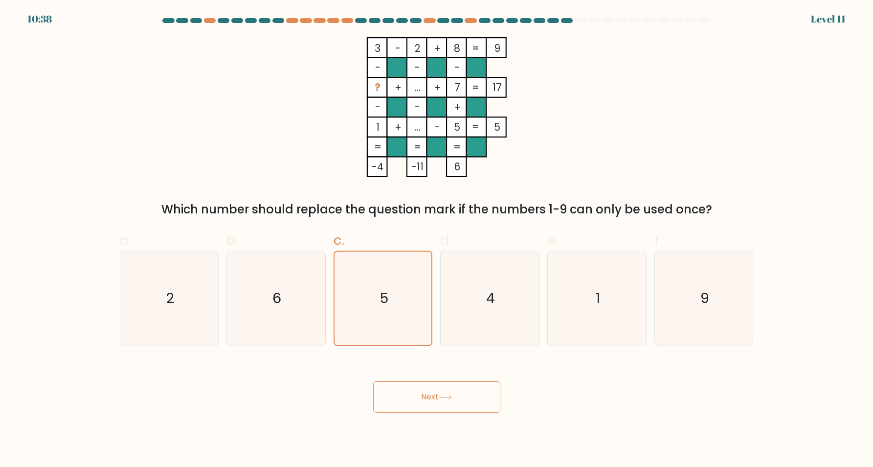
click at [439, 406] on button "Next" at bounding box center [436, 396] width 127 height 31
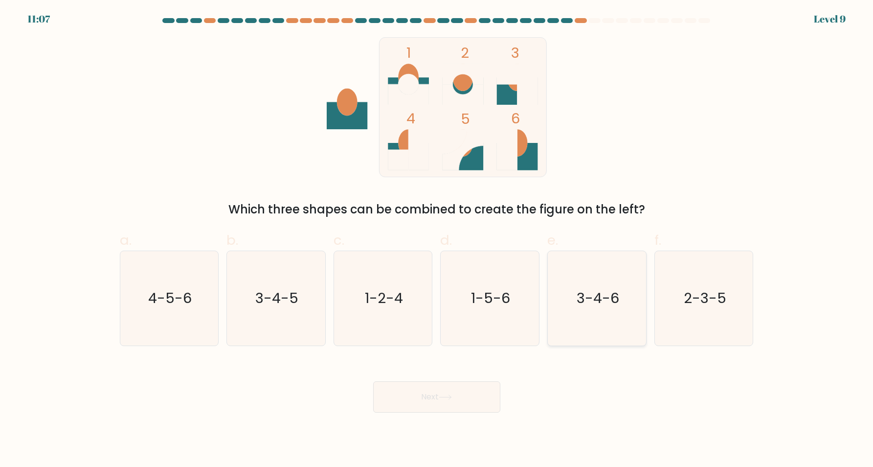
click at [586, 297] on text "3-4-6" at bounding box center [598, 298] width 43 height 20
click at [437, 240] on input "e. 3-4-6" at bounding box center [437, 236] width 0 height 6
radio input "true"
click at [478, 432] on body "11:06 Level 9" at bounding box center [436, 233] width 873 height 467
drag, startPoint x: 461, startPoint y: 404, endPoint x: 536, endPoint y: 420, distance: 76.7
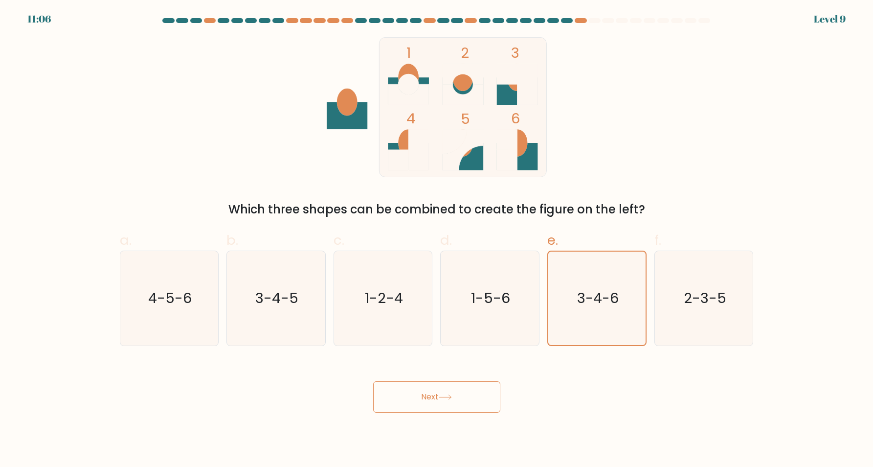
click at [462, 404] on button "Next" at bounding box center [436, 396] width 127 height 31
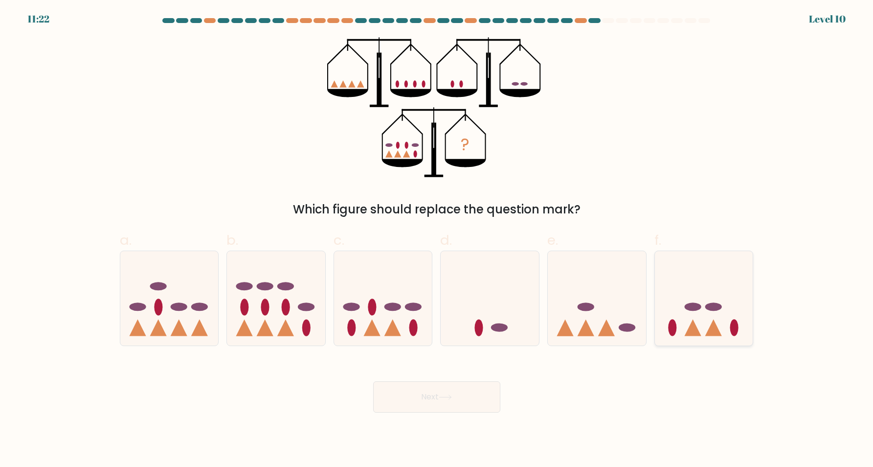
click at [689, 296] on icon at bounding box center [704, 297] width 98 height 81
click at [437, 240] on input "f." at bounding box center [437, 236] width 0 height 6
radio input "true"
click at [452, 398] on icon at bounding box center [445, 396] width 13 height 5
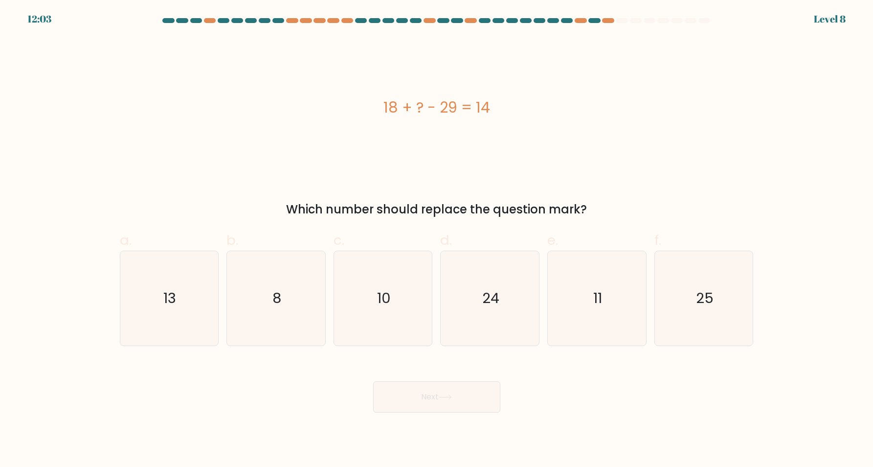
drag, startPoint x: 388, startPoint y: 108, endPoint x: 510, endPoint y: 107, distance: 121.8
click at [510, 107] on div "18 + ? - 29 = 14" at bounding box center [437, 107] width 634 height 22
click at [295, 401] on div "Next" at bounding box center [437, 385] width 646 height 55
click at [676, 305] on icon "25" at bounding box center [704, 298] width 94 height 94
click at [437, 240] on input "f. 25" at bounding box center [437, 236] width 0 height 6
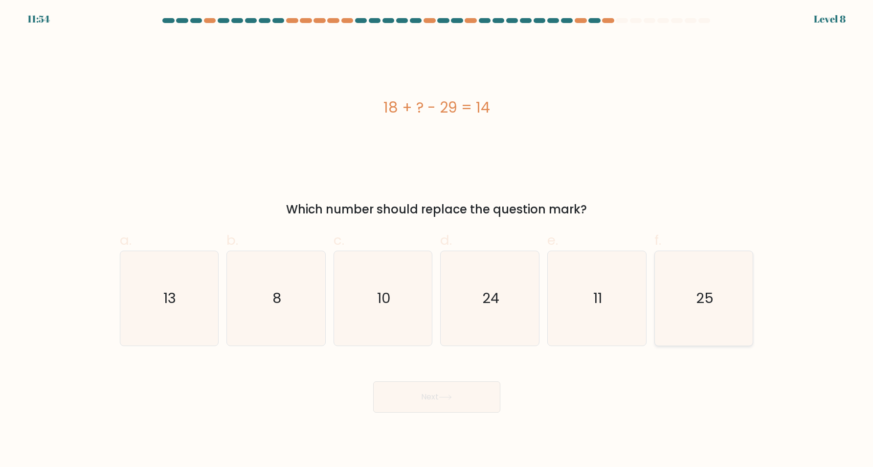
radio input "true"
click at [473, 405] on button "Next" at bounding box center [436, 396] width 127 height 31
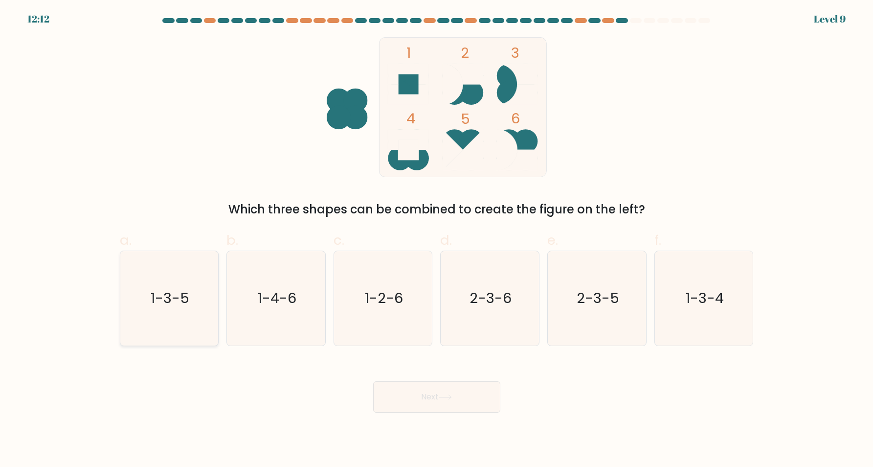
click at [208, 300] on icon "1-3-5" at bounding box center [169, 298] width 94 height 94
click at [437, 240] on input "a. 1-3-5" at bounding box center [437, 236] width 0 height 6
radio input "true"
click at [446, 392] on button "Next" at bounding box center [436, 396] width 127 height 31
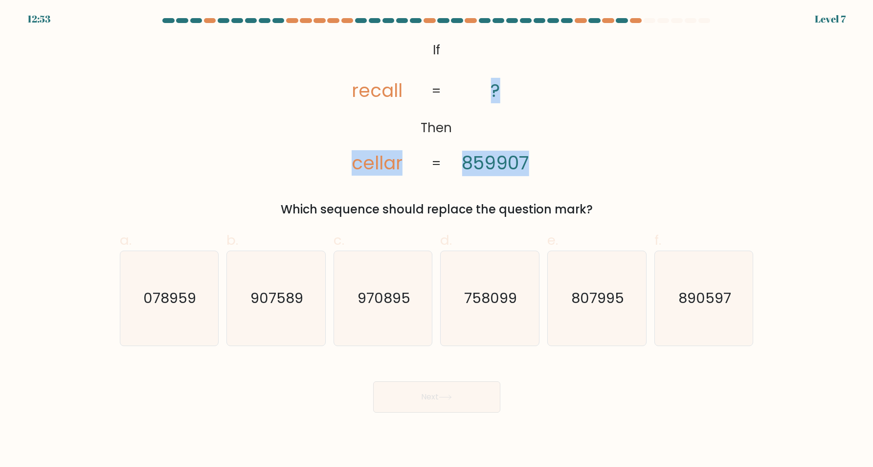
drag, startPoint x: 406, startPoint y: 169, endPoint x: 527, endPoint y: 167, distance: 120.8
click at [527, 167] on icon "@import url('https://fonts.googleapis.com/css?family=Abril+Fatface:400,100,100i…" at bounding box center [436, 107] width 227 height 140
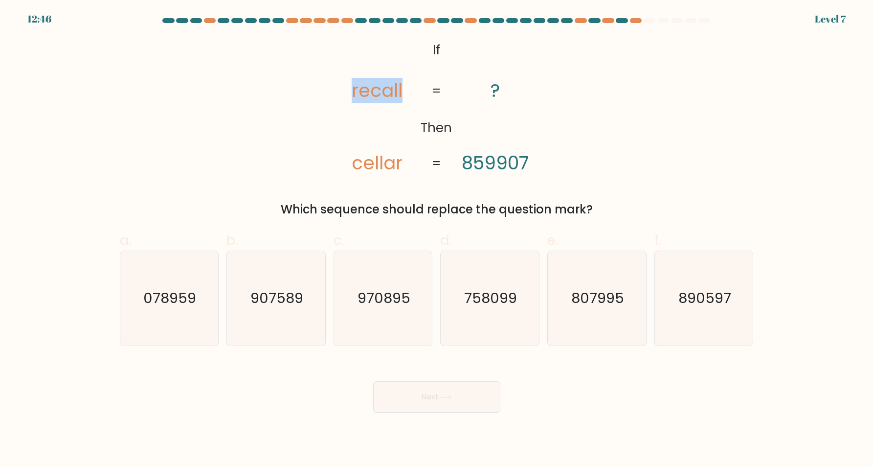
drag, startPoint x: 349, startPoint y: 91, endPoint x: 404, endPoint y: 92, distance: 54.8
click at [404, 92] on icon "@import url('https://fonts.googleapis.com/css?family=Abril+Fatface:400,100,100i…" at bounding box center [436, 107] width 227 height 140
click at [305, 383] on div "Next" at bounding box center [437, 385] width 646 height 55
click at [474, 304] on text "758099" at bounding box center [491, 298] width 53 height 20
click at [437, 240] on input "d. 758099" at bounding box center [437, 236] width 0 height 6
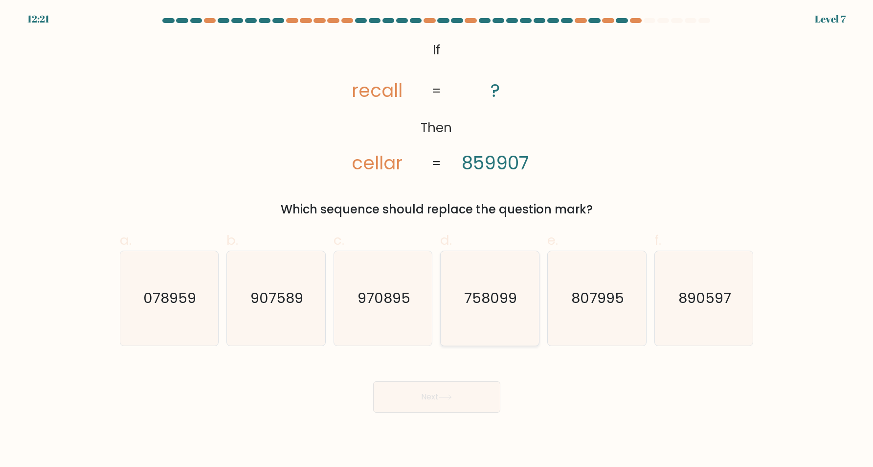
radio input "true"
click at [455, 397] on button "Next" at bounding box center [436, 396] width 127 height 31
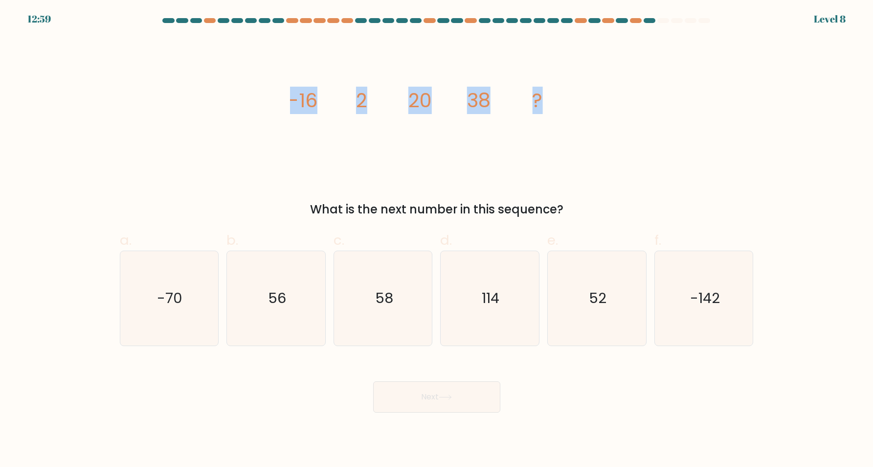
drag, startPoint x: 276, startPoint y: 104, endPoint x: 542, endPoint y: 102, distance: 266.6
click at [542, 102] on div "image/svg+xml -16 2 20 38 ? What is the next number in this sequence?" at bounding box center [437, 127] width 646 height 181
click at [272, 298] on text "56" at bounding box center [277, 298] width 18 height 20
click at [437, 240] on input "b. 56" at bounding box center [437, 236] width 0 height 6
radio input "true"
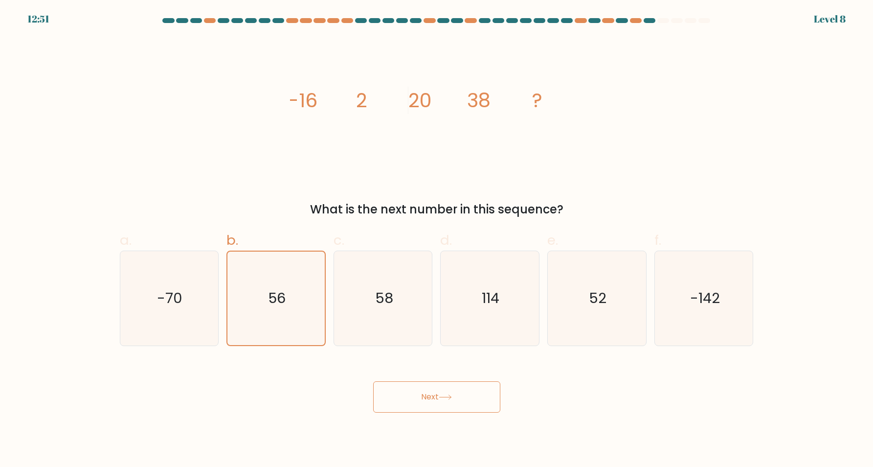
click at [451, 407] on button "Next" at bounding box center [436, 396] width 127 height 31
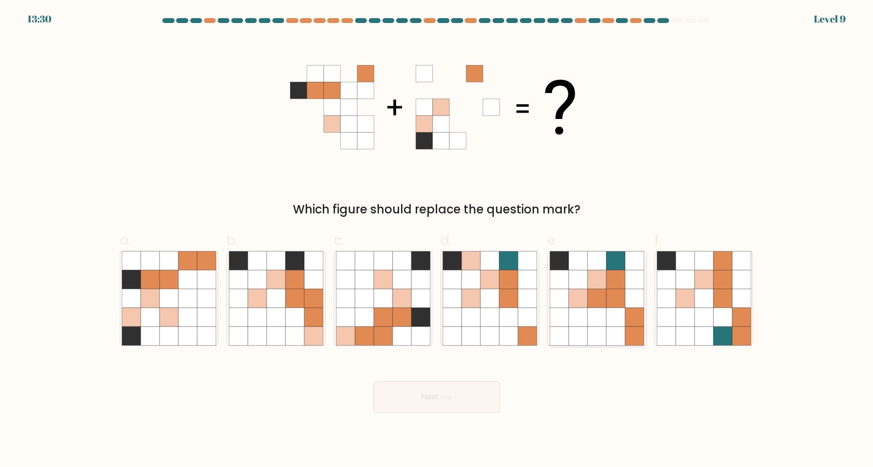
click at [589, 318] on icon at bounding box center [596, 316] width 19 height 19
click at [437, 240] on input "e." at bounding box center [437, 236] width 0 height 6
radio input "true"
click at [439, 399] on button "Next" at bounding box center [436, 396] width 127 height 31
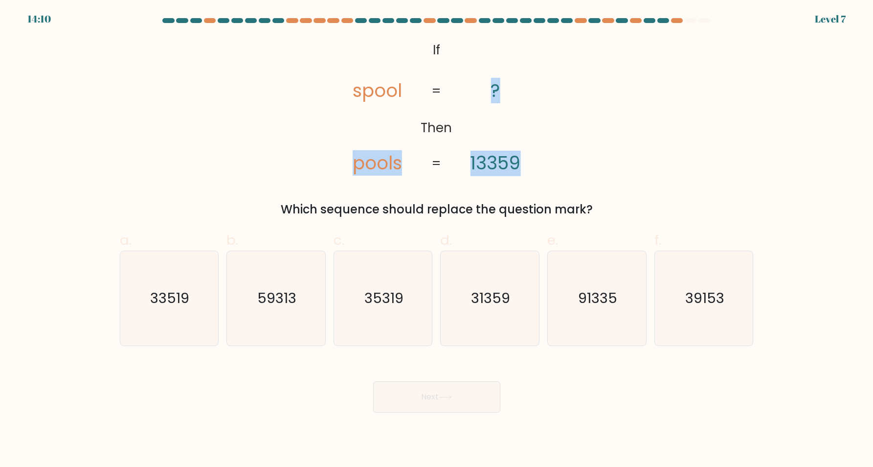
drag, startPoint x: 353, startPoint y: 167, endPoint x: 519, endPoint y: 163, distance: 165.9
click at [519, 163] on icon "@import url('https://fonts.googleapis.com/css?family=Abril+Fatface:400,100,100i…" at bounding box center [436, 107] width 227 height 140
click at [369, 96] on tspan "spool" at bounding box center [377, 90] width 49 height 25
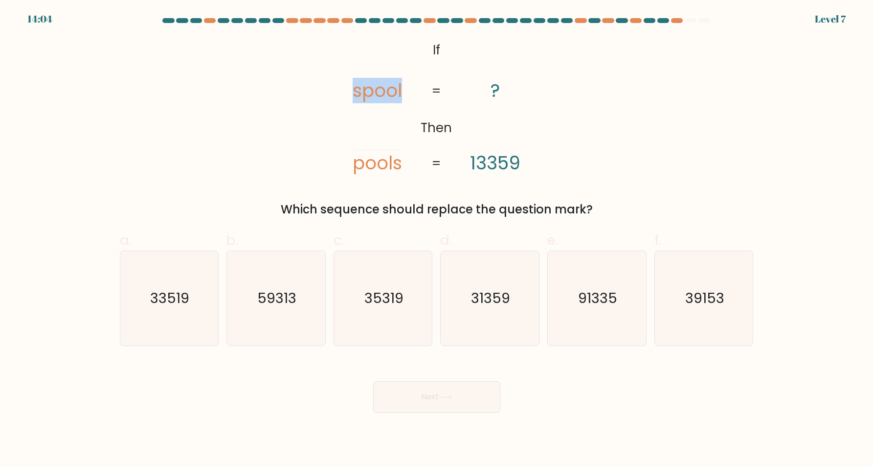
drag, startPoint x: 362, startPoint y: 91, endPoint x: 400, endPoint y: 90, distance: 37.7
click at [400, 90] on tspan "spool" at bounding box center [377, 90] width 49 height 25
click at [299, 404] on div "Next" at bounding box center [437, 385] width 646 height 55
click at [585, 303] on text "91335" at bounding box center [597, 298] width 39 height 20
click at [437, 240] on input "e. 91335" at bounding box center [437, 236] width 0 height 6
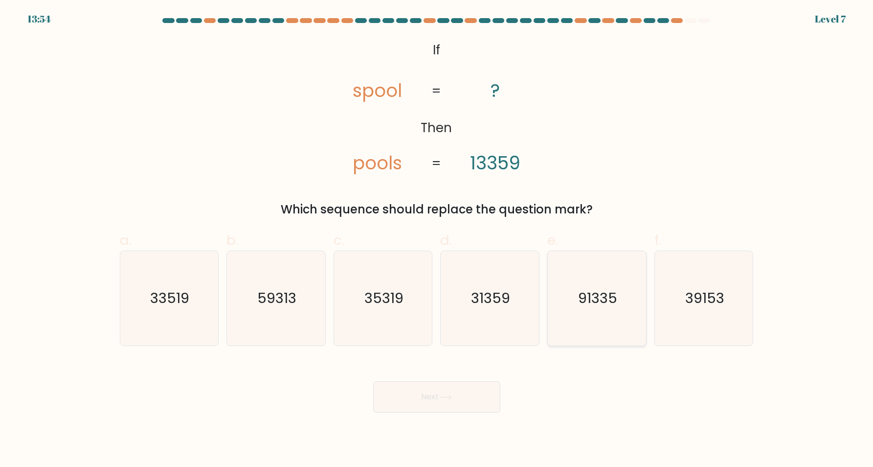
radio input "true"
click at [447, 404] on button "Next" at bounding box center [436, 396] width 127 height 31
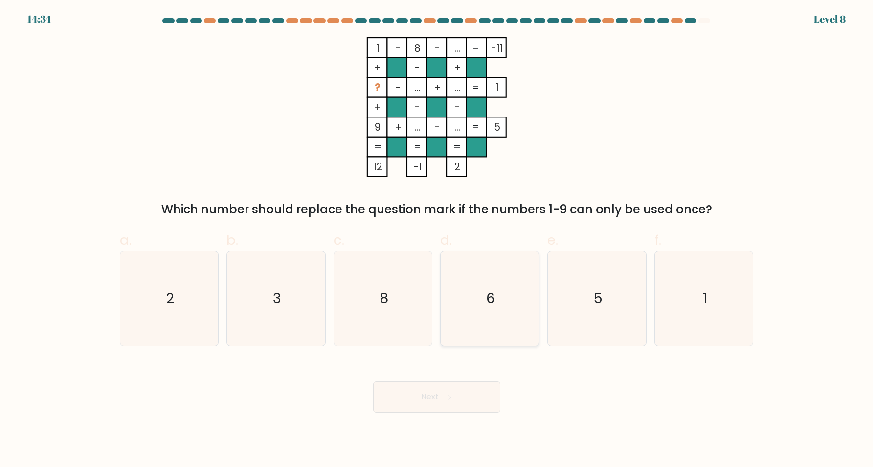
click at [491, 288] on text "6" at bounding box center [491, 298] width 9 height 20
click at [437, 240] on input "d. 6" at bounding box center [437, 236] width 0 height 6
radio input "true"
click at [457, 376] on div "Next" at bounding box center [437, 385] width 646 height 55
click at [431, 396] on button "Next" at bounding box center [436, 396] width 127 height 31
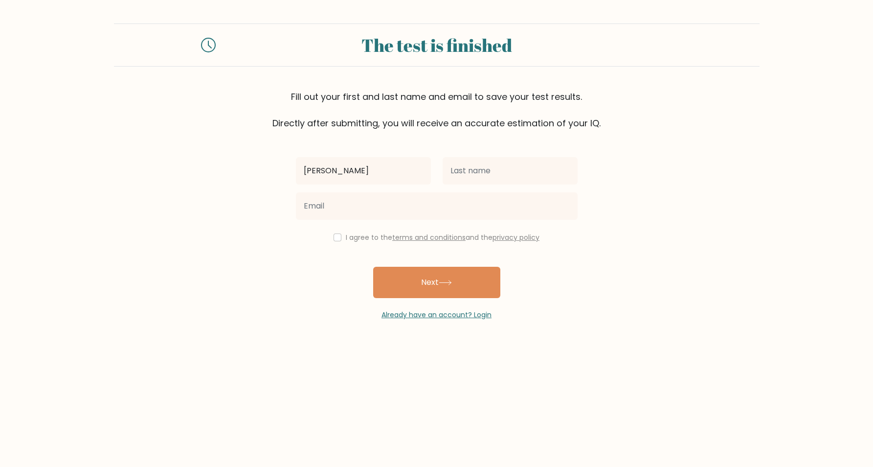
type input "[PERSON_NAME]"
click at [499, 150] on div "[PERSON_NAME] I agree to the terms and conditions and the privacy policy Next A…" at bounding box center [436, 225] width 293 height 190
click at [498, 164] on input "text" at bounding box center [510, 170] width 135 height 27
type input "Tacloy"
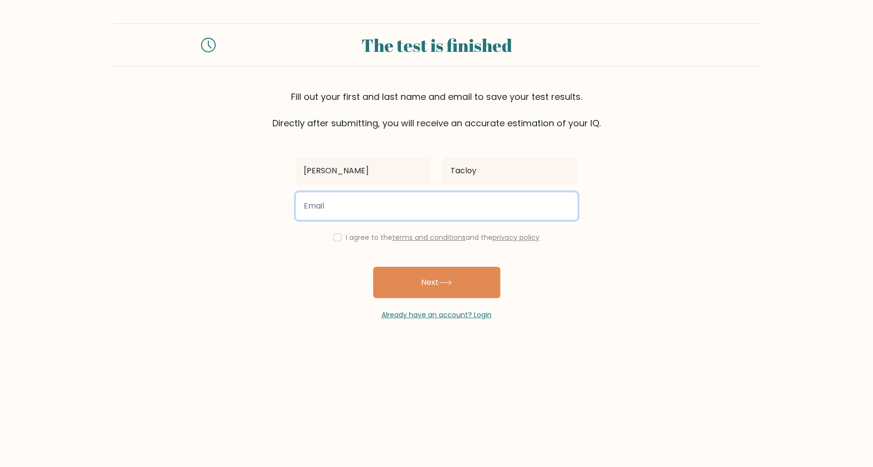
click at [411, 203] on input "email" at bounding box center [437, 205] width 282 height 27
type input "[EMAIL_ADDRESS][DOMAIN_NAME]"
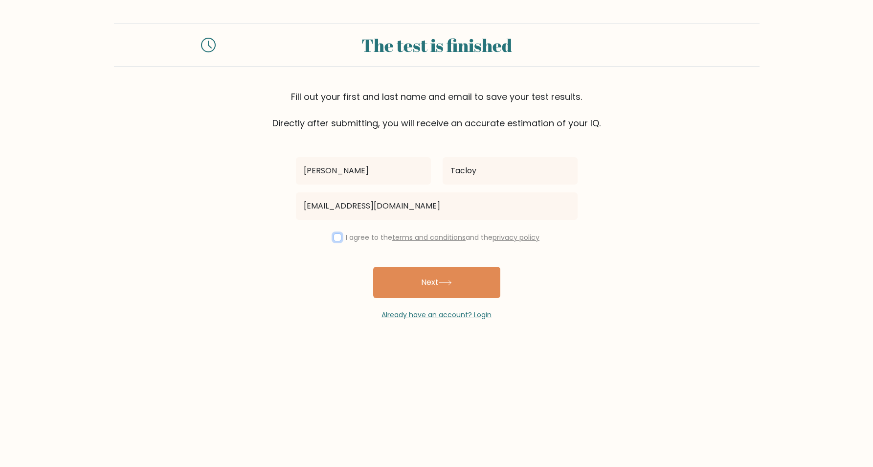
click at [337, 241] on input "checkbox" at bounding box center [338, 237] width 8 height 8
checkbox input "true"
click at [439, 289] on button "Next" at bounding box center [436, 282] width 127 height 31
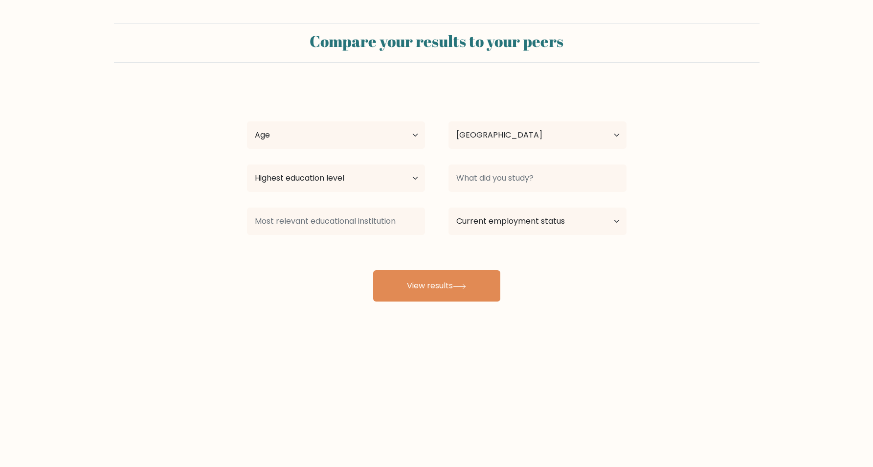
select select "PH"
click at [361, 138] on select "Age Under 18 years old 18-24 years old 25-34 years old 35-44 years old 45-54 ye…" at bounding box center [336, 134] width 178 height 27
select select "35_44"
click option "35-44 years old" at bounding box center [0, 0] width 0 height 0
click at [449, 121] on select "Country Afghanistan Albania Algeria American Samoa Andorra Angola Anguilla Anta…" at bounding box center [538, 134] width 178 height 27
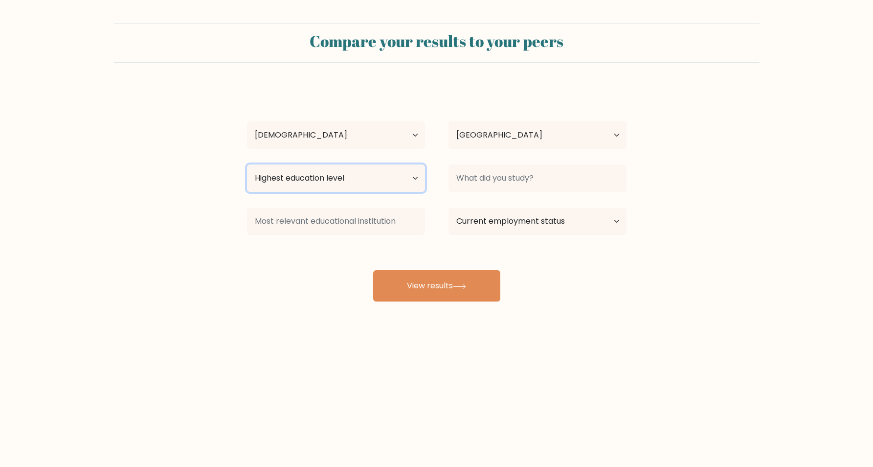
click at [247, 164] on select "Highest education level No schooling Primary Lower Secondary Upper Secondary Oc…" at bounding box center [336, 177] width 178 height 27
click at [514, 182] on input at bounding box center [538, 177] width 178 height 27
click at [543, 211] on option "Office Administration (business and management)" at bounding box center [534, 206] width 166 height 16
type input "Office Administration"
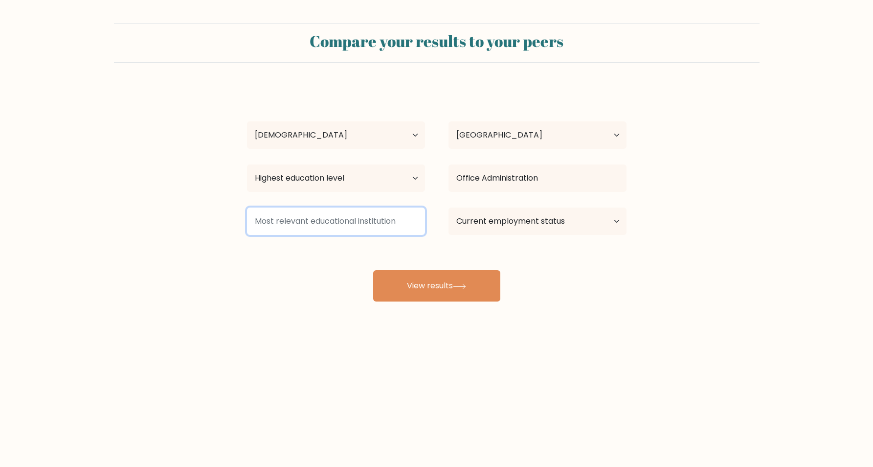
click at [323, 220] on input at bounding box center [336, 220] width 178 height 27
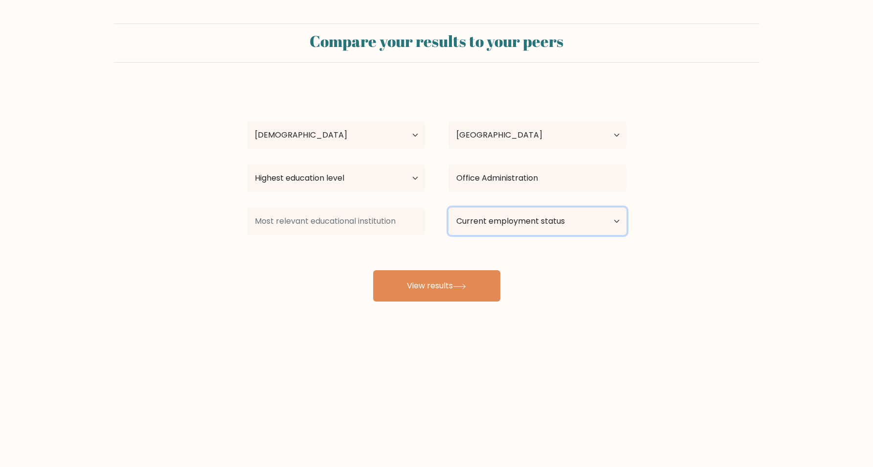
click at [449, 207] on select "Current employment status Employed Student Retired Other / prefer not to answer" at bounding box center [538, 220] width 178 height 27
click at [582, 352] on div "Compare your results to your peers Regina Tacloy Age Under 18 years old 18-24 y…" at bounding box center [436, 185] width 873 height 371
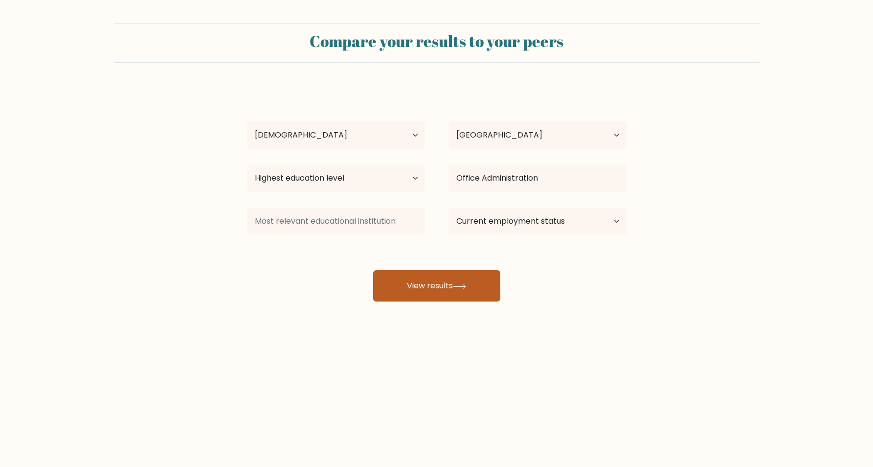
click at [399, 281] on button "View results" at bounding box center [436, 285] width 127 height 31
click at [247, 164] on select "Highest education level No schooling Primary Lower Secondary Upper Secondary Oc…" at bounding box center [336, 177] width 178 height 27
select select "bachelors_degree"
click option "Bachelor's degree" at bounding box center [0, 0] width 0 height 0
click at [453, 283] on button "View results" at bounding box center [436, 285] width 127 height 31
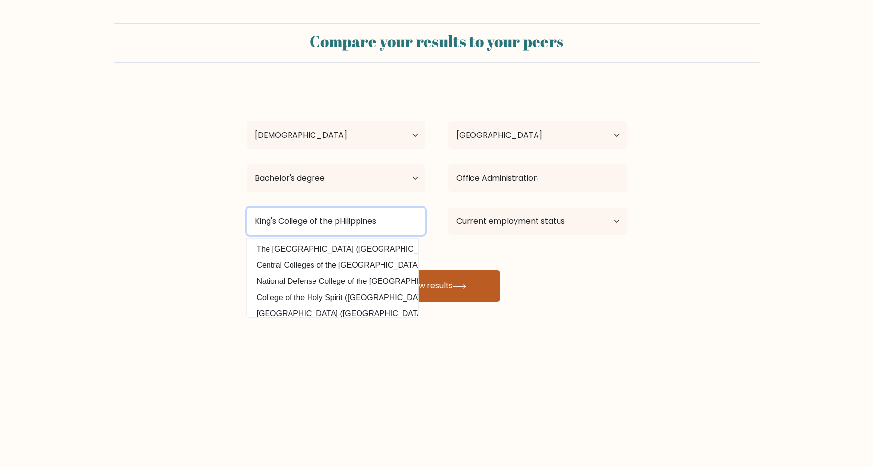
type input "King's College of the pHilippines"
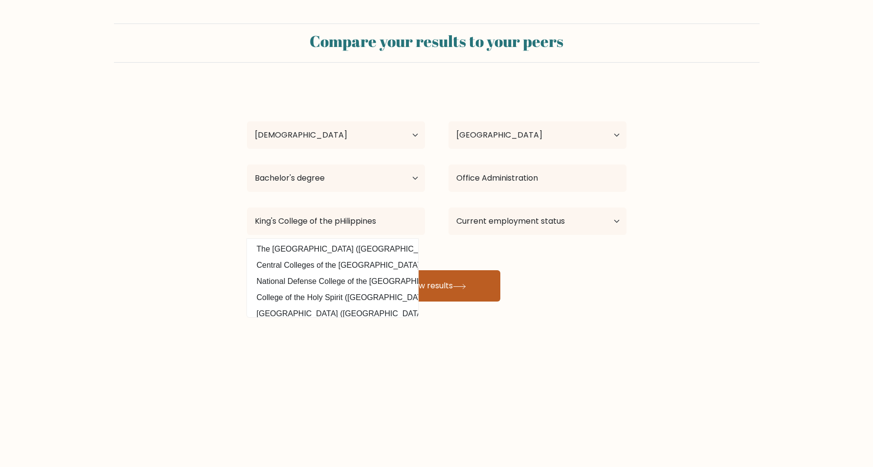
click at [479, 290] on button "View results" at bounding box center [436, 285] width 127 height 31
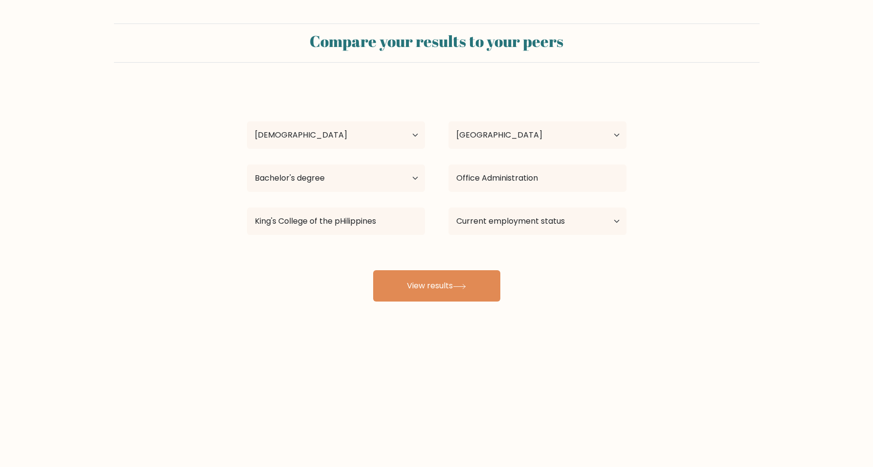
drag, startPoint x: 522, startPoint y: 206, endPoint x: 528, endPoint y: 225, distance: 20.3
click at [522, 206] on div "Current employment status Employed Student Retired Other / prefer not to answer" at bounding box center [538, 220] width 202 height 35
click at [449, 207] on select "Current employment status Employed Student Retired Other / prefer not to answer" at bounding box center [538, 220] width 178 height 27
select select "other"
click option "Other / prefer not to answer" at bounding box center [0, 0] width 0 height 0
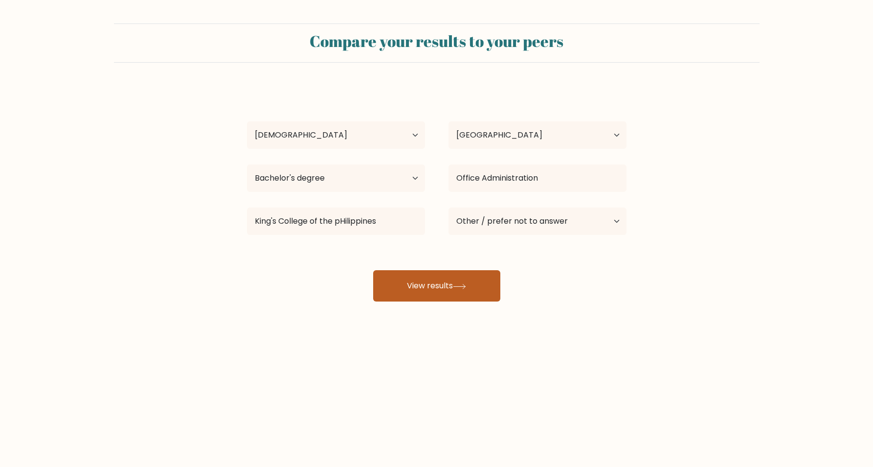
click at [426, 304] on div "Compare your results to your peers Regina Tacloy Age Under 18 years old 18-24 y…" at bounding box center [436, 185] width 873 height 371
click at [462, 285] on icon at bounding box center [459, 286] width 13 height 5
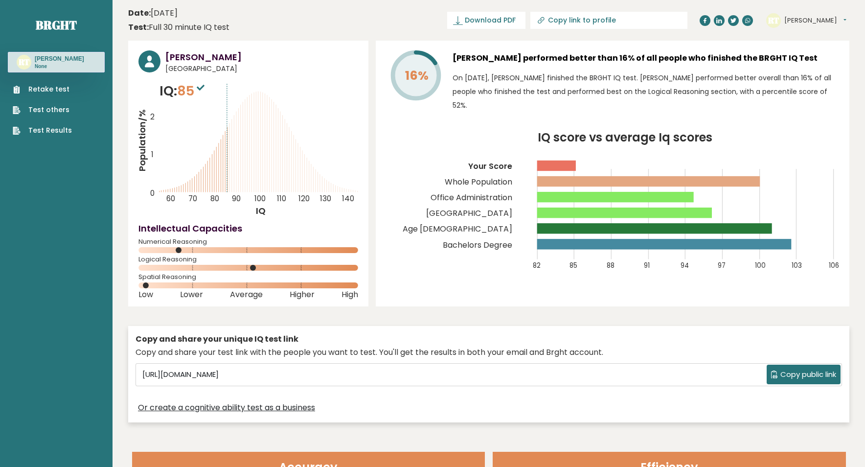
drag, startPoint x: 160, startPoint y: 90, endPoint x: 197, endPoint y: 87, distance: 36.4
click at [206, 87] on p "IQ: 85" at bounding box center [182, 91] width 47 height 20
